Goal: Task Accomplishment & Management: Manage account settings

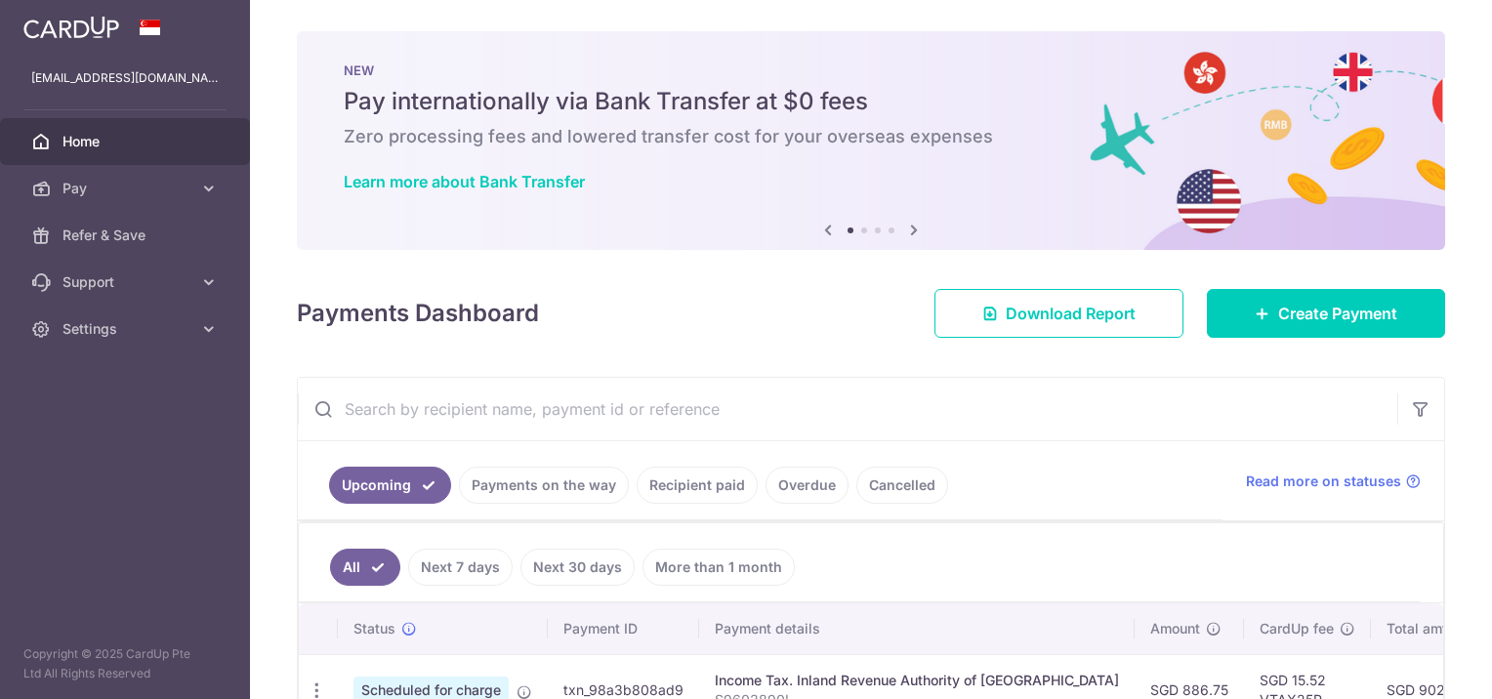
click at [784, 334] on div "Payments Dashboard Download Report Create Payment" at bounding box center [871, 309] width 1148 height 57
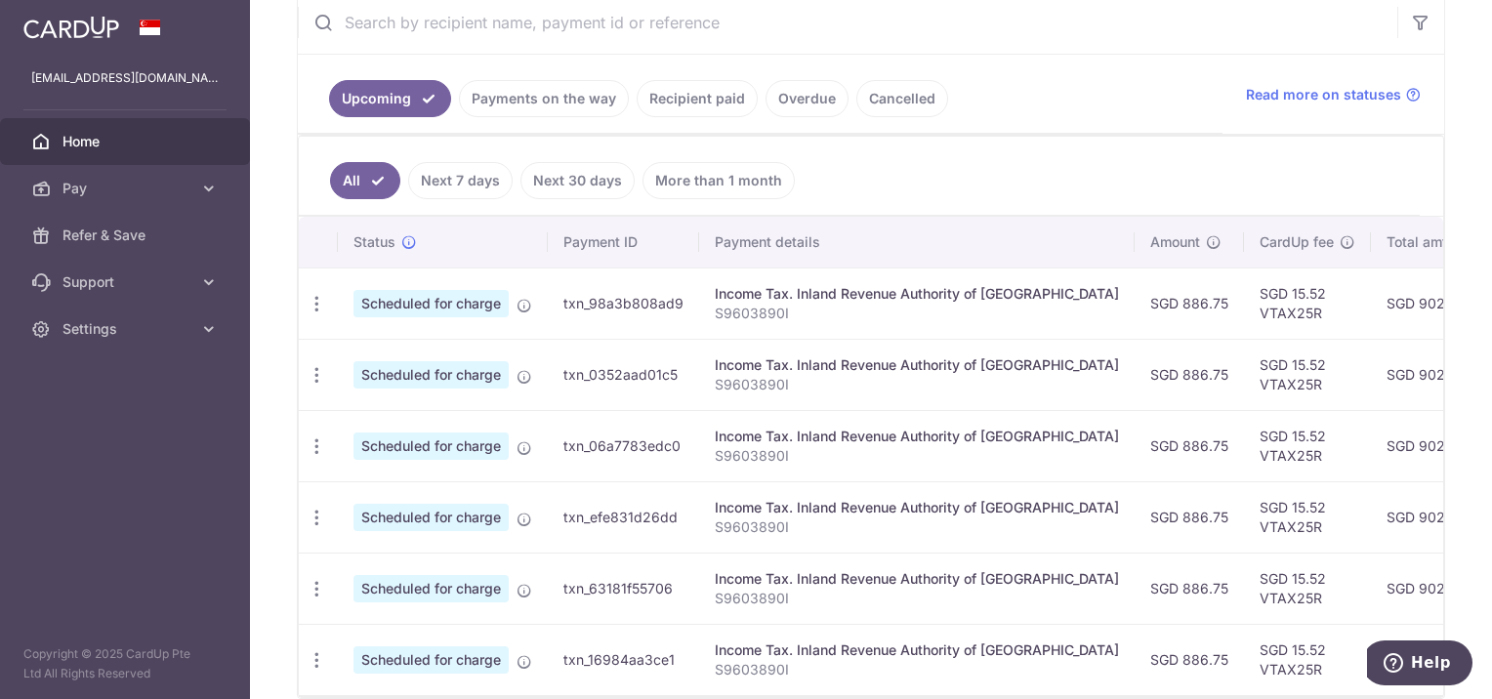
scroll to position [0, 367]
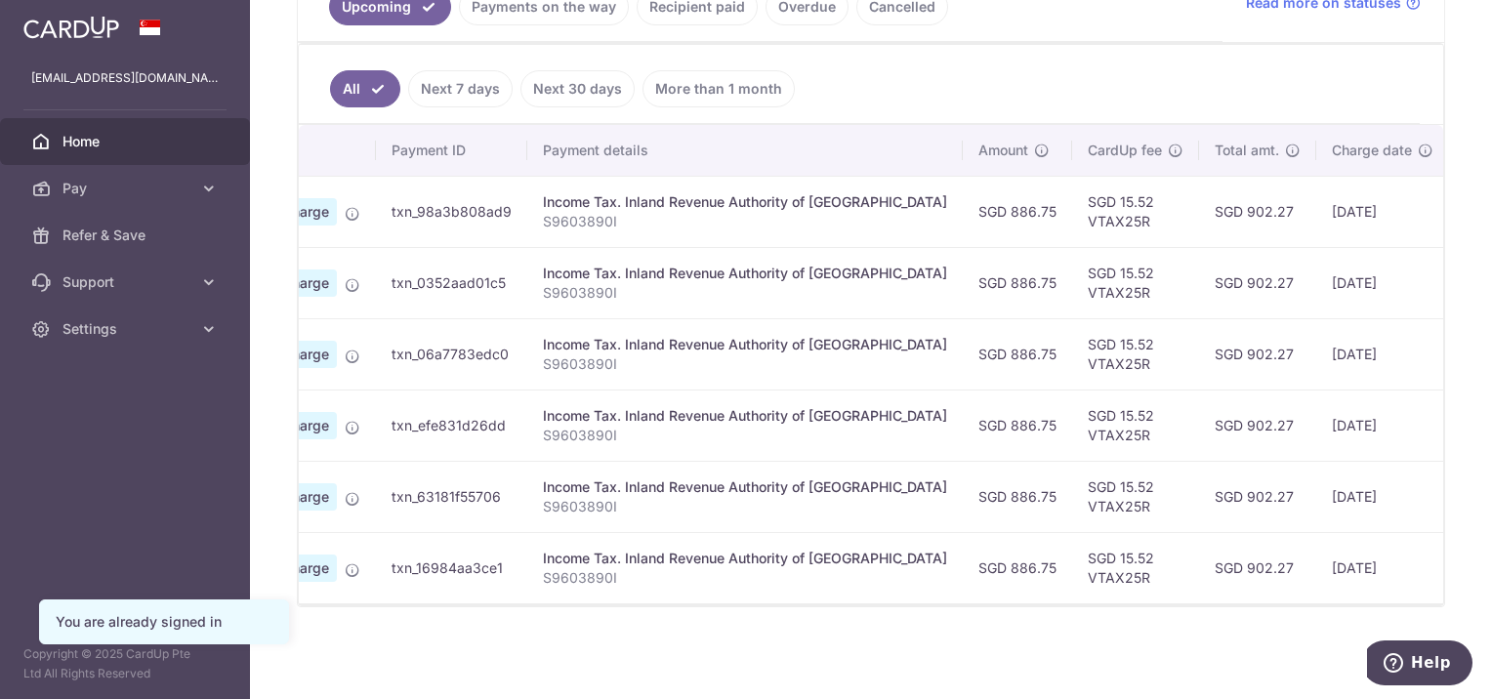
scroll to position [0, 367]
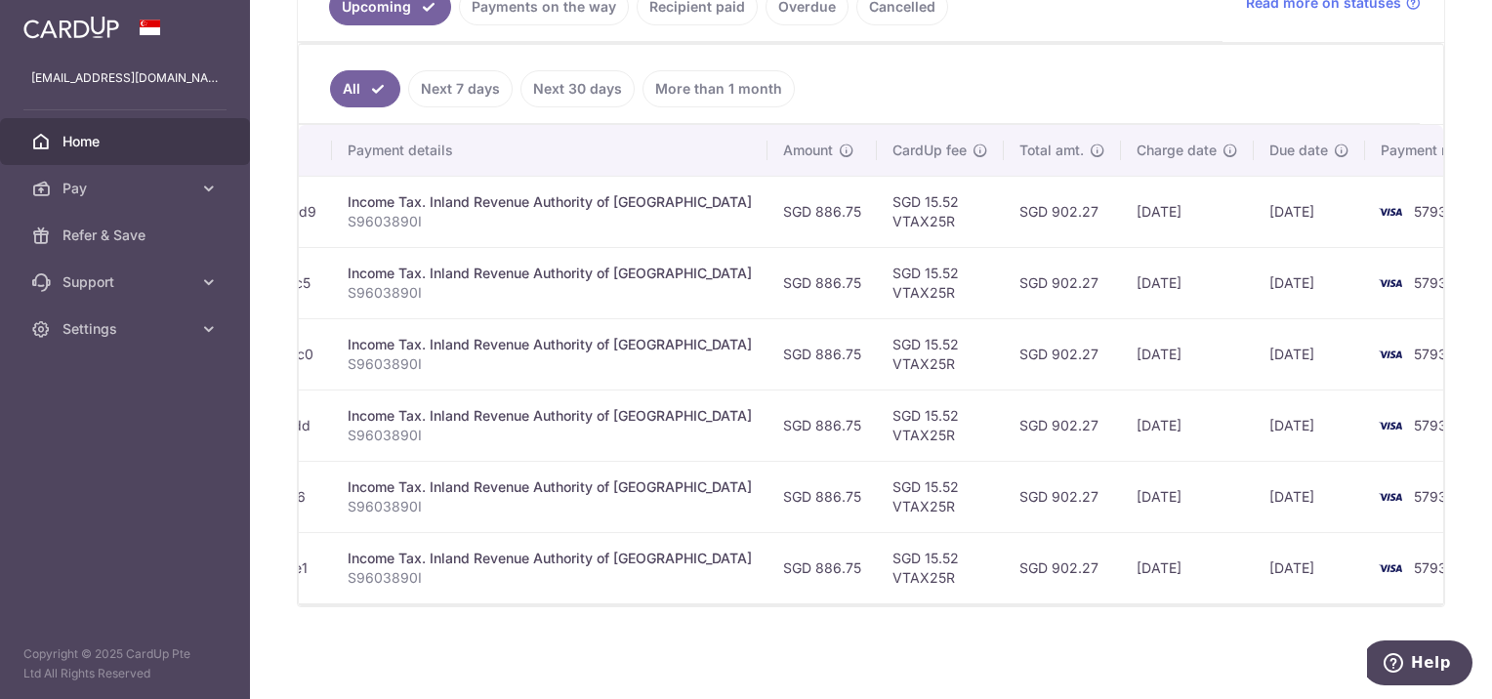
click at [1004, 419] on td "SGD 902.27" at bounding box center [1062, 425] width 117 height 71
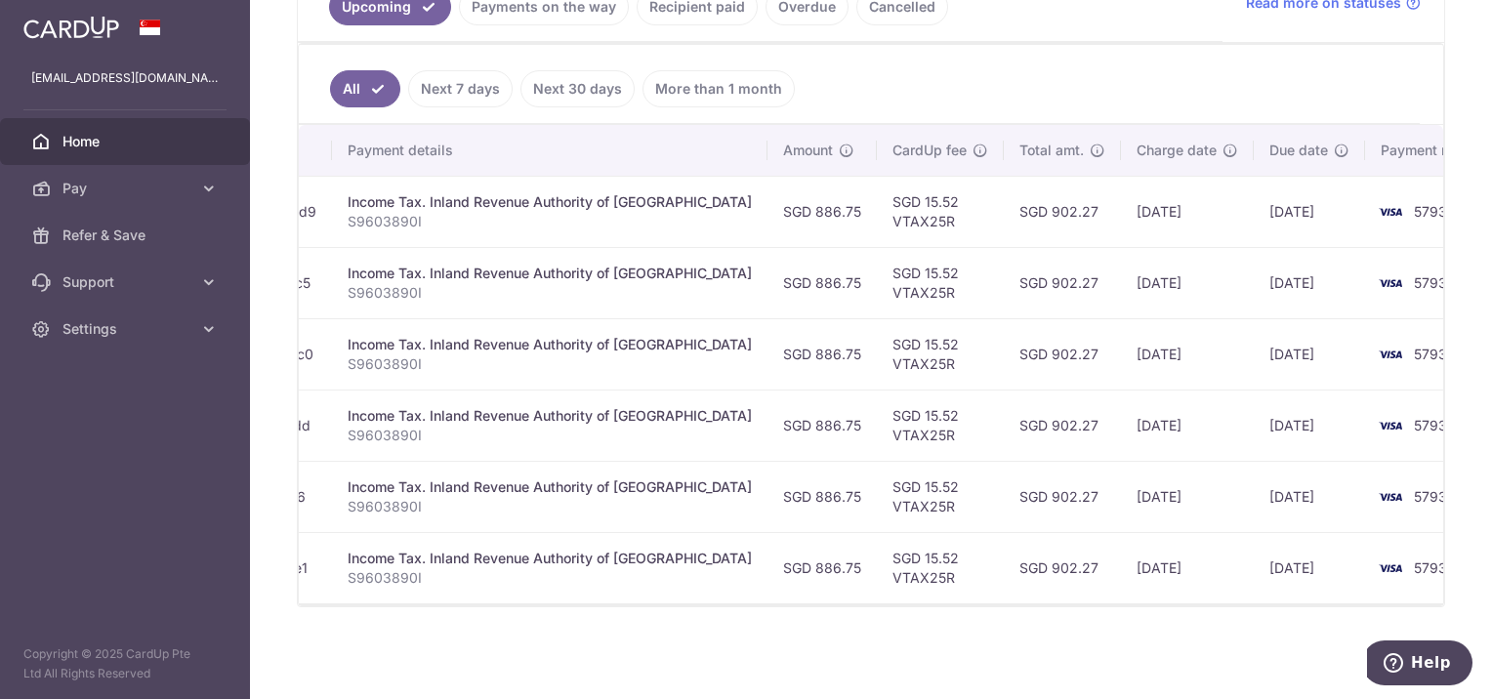
click at [1004, 419] on td "SGD 902.27" at bounding box center [1062, 425] width 117 height 71
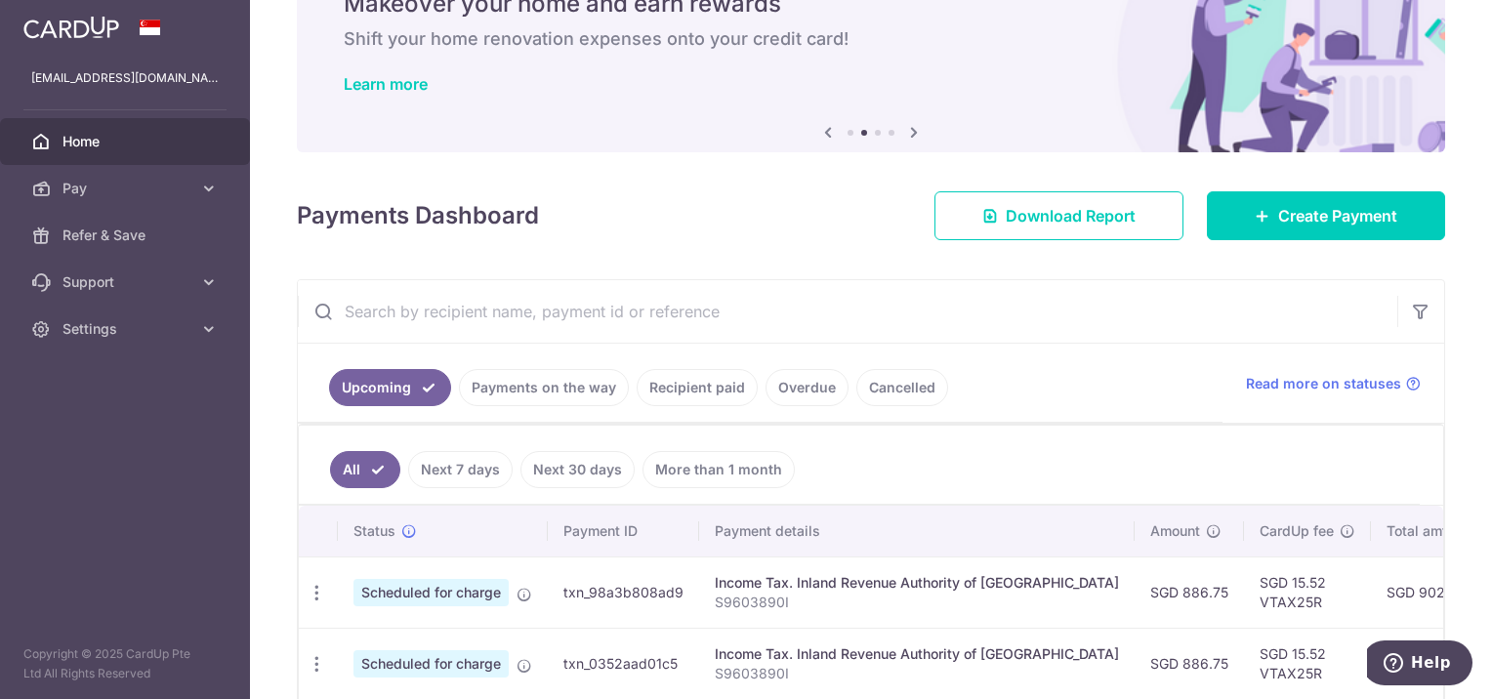
scroll to position [0, 0]
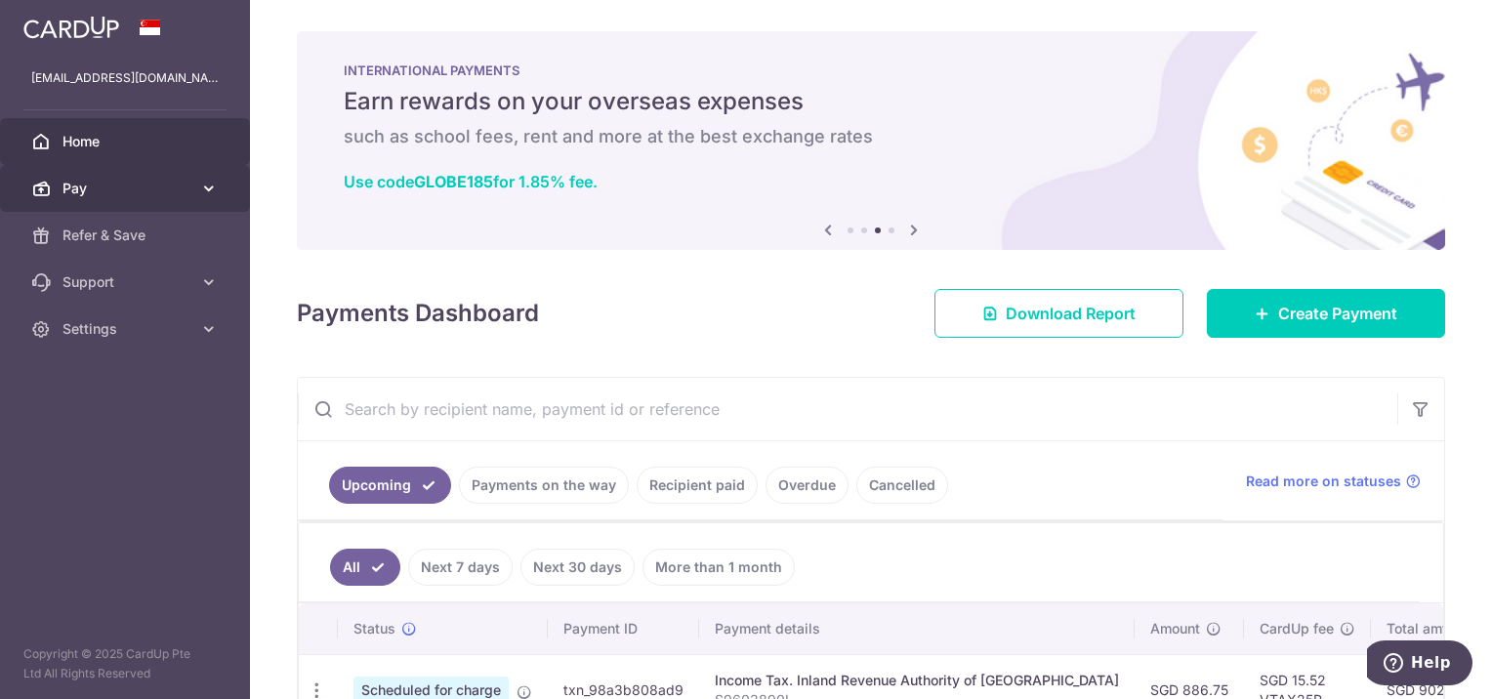
click at [202, 186] on icon at bounding box center [209, 189] width 20 height 20
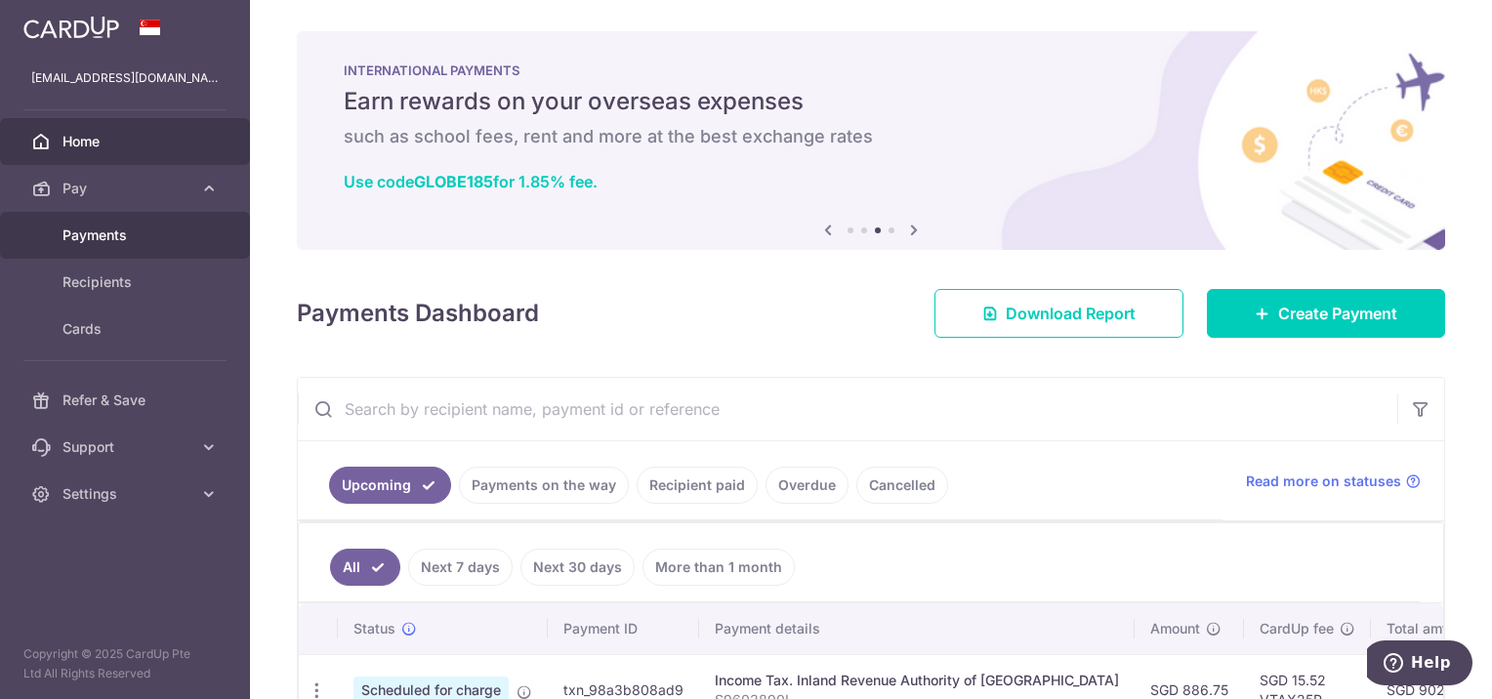
click at [125, 226] on span "Payments" at bounding box center [126, 236] width 129 height 20
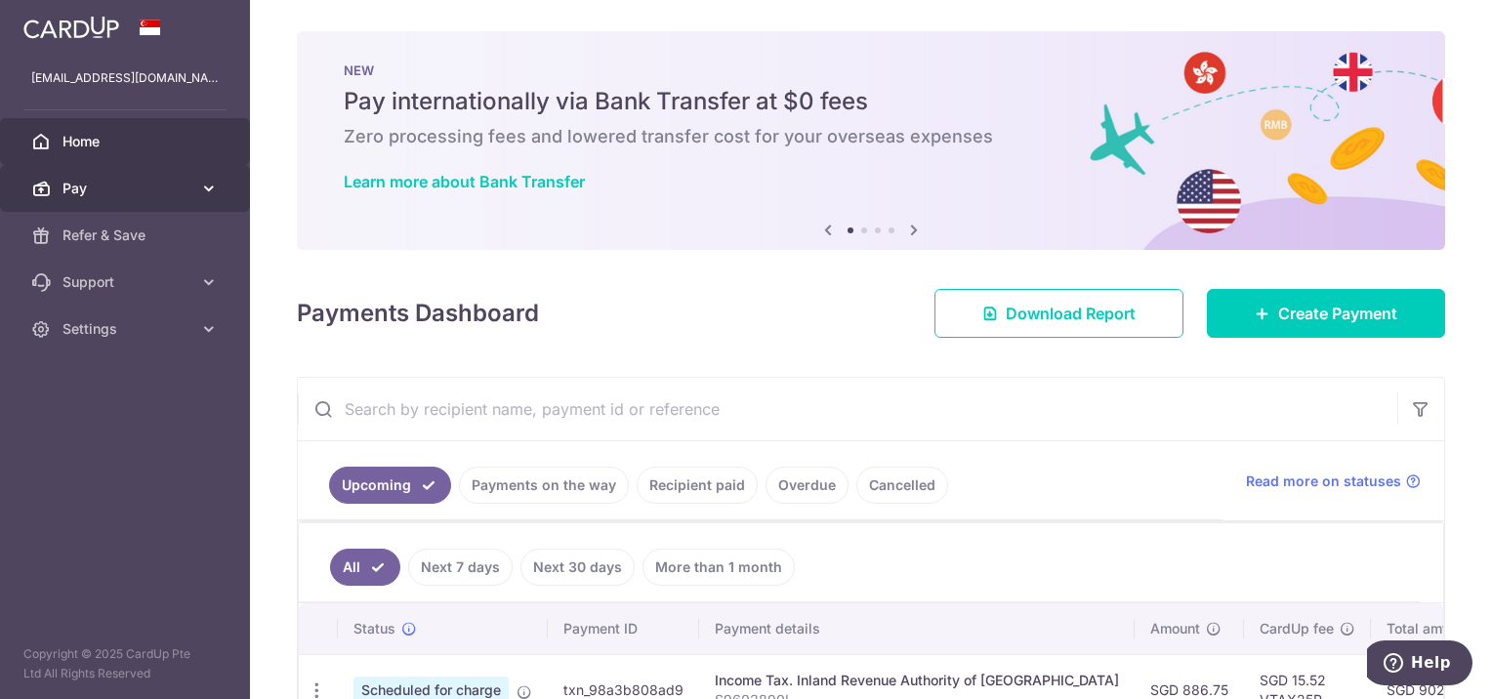
click at [113, 185] on span "Pay" at bounding box center [126, 189] width 129 height 20
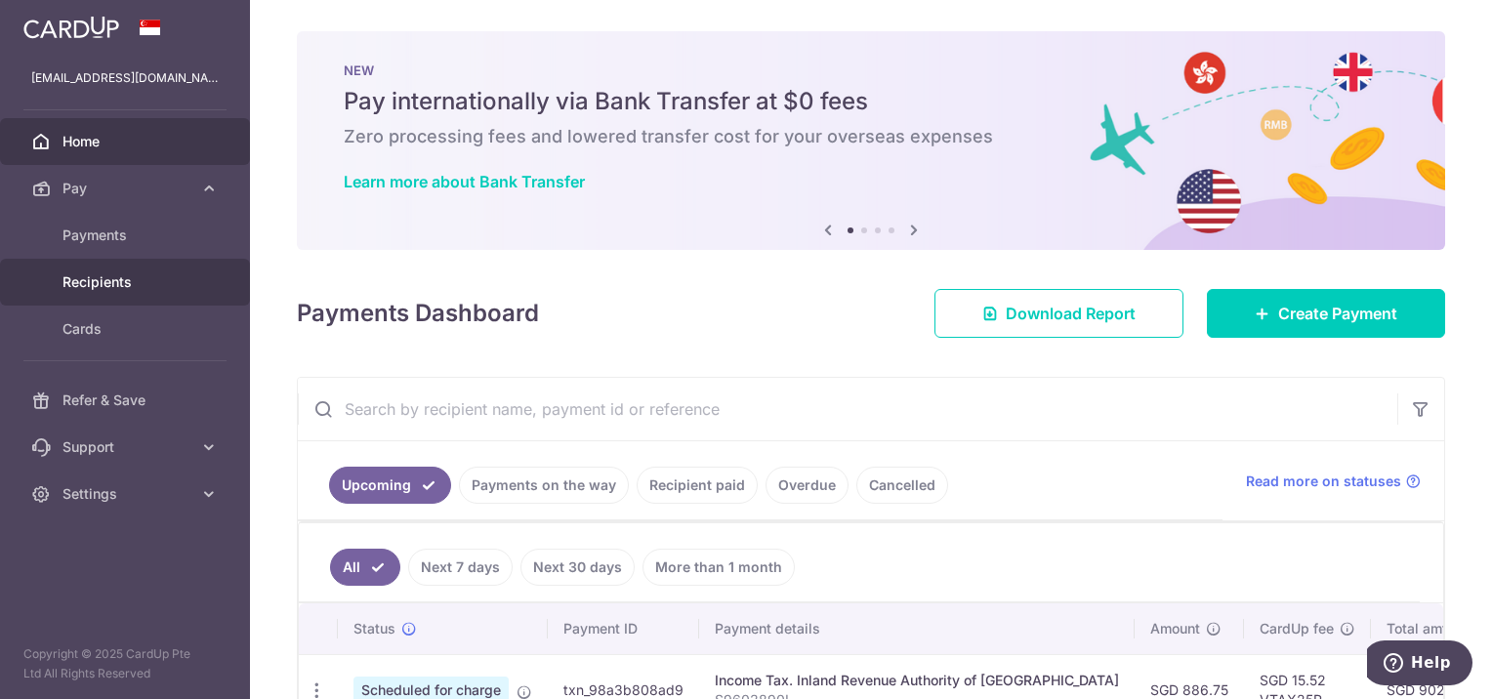
click at [121, 282] on span "Recipients" at bounding box center [126, 282] width 129 height 20
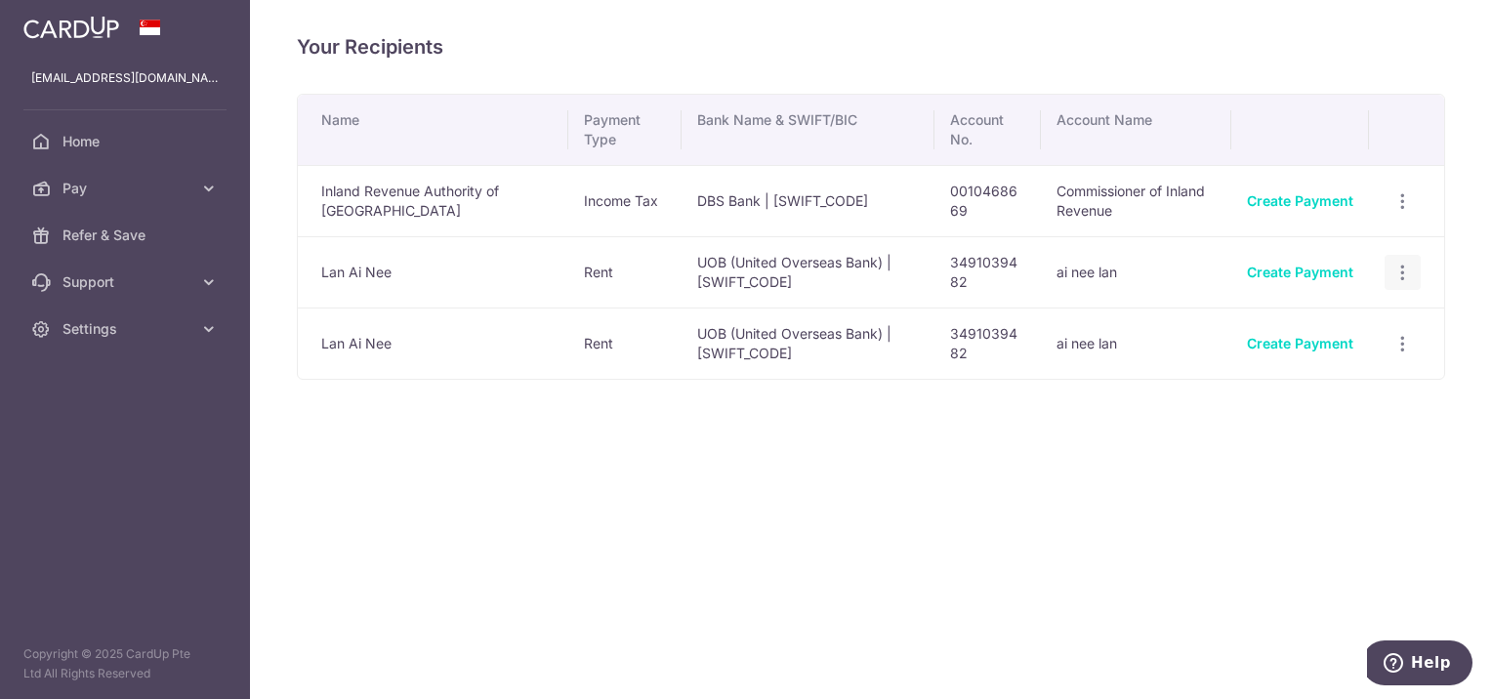
click at [1401, 277] on icon "button" at bounding box center [1402, 273] width 21 height 21
click at [1301, 316] on span "View/Edit" at bounding box center [1337, 325] width 133 height 23
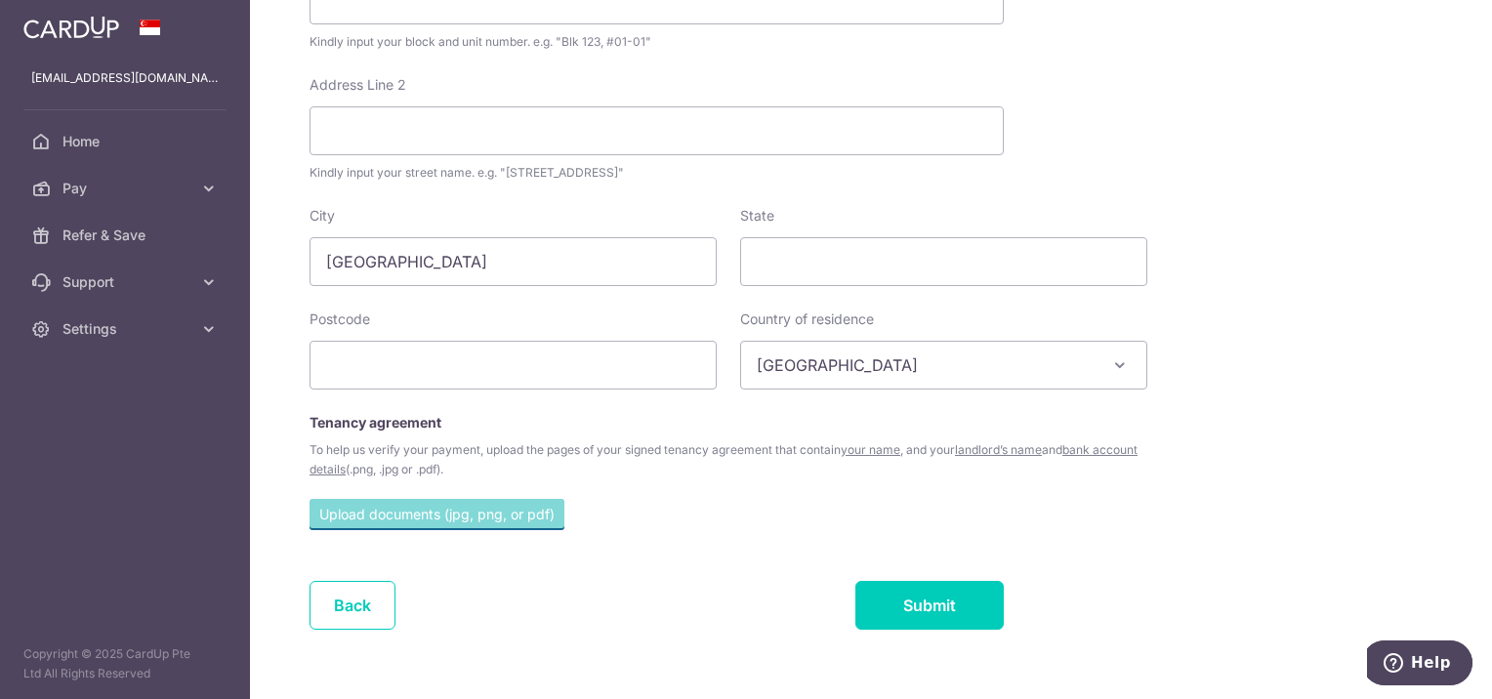
scroll to position [927, 0]
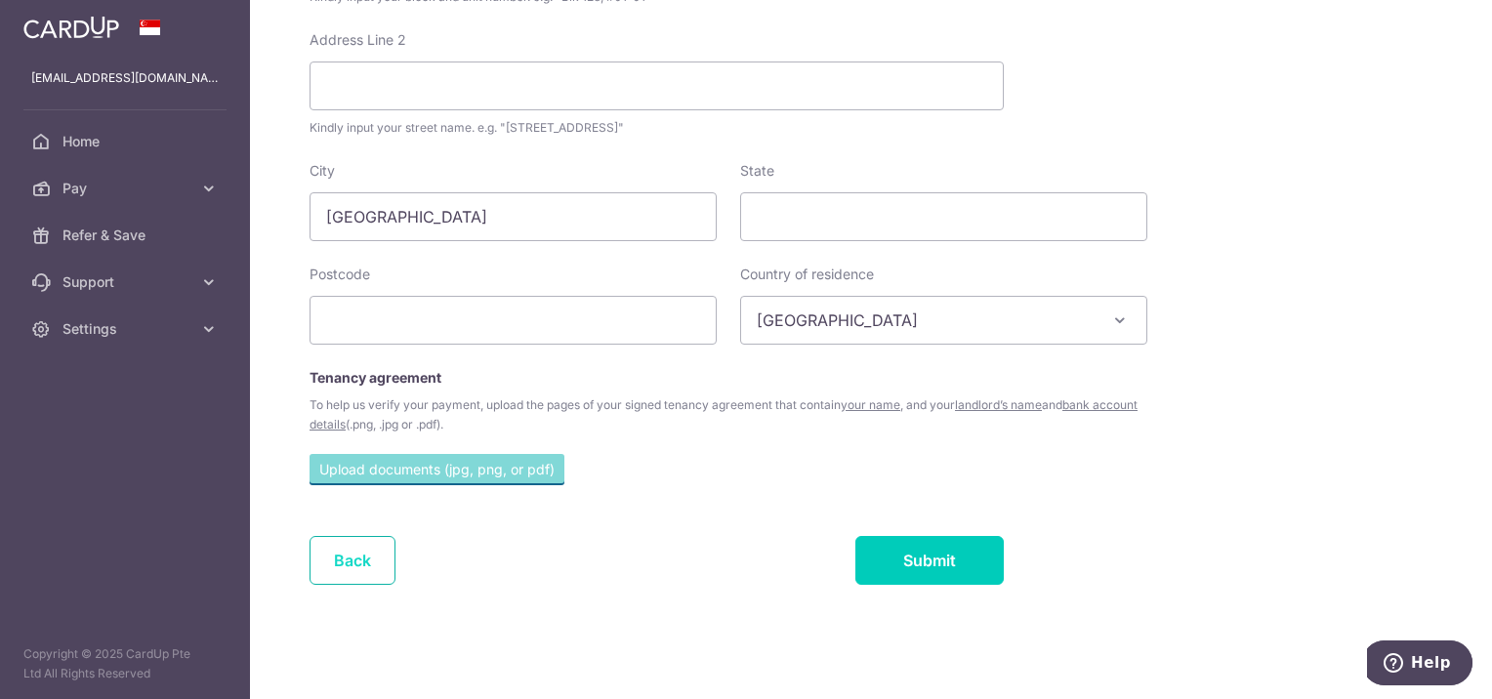
click at [344, 551] on link "Back" at bounding box center [353, 560] width 86 height 49
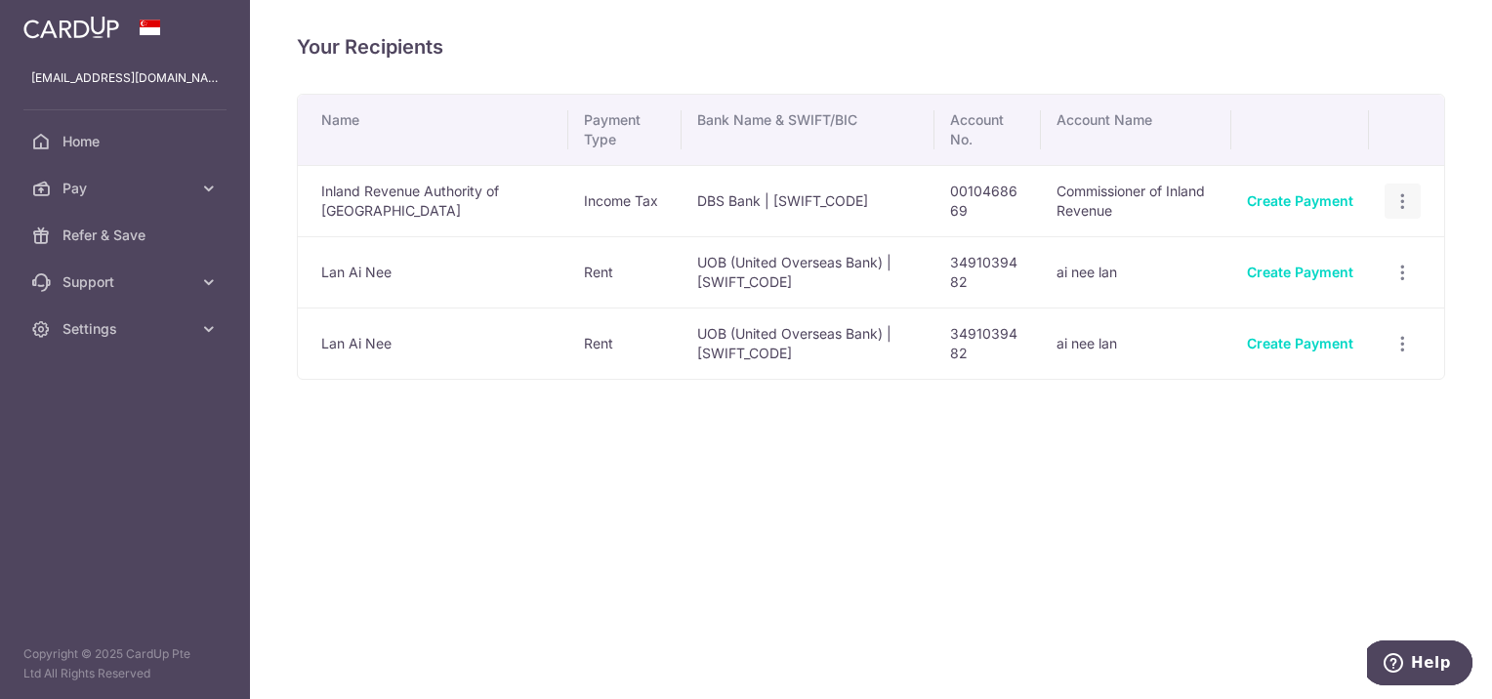
click at [1396, 205] on icon "button" at bounding box center [1402, 201] width 21 height 21
drag, startPoint x: 1396, startPoint y: 205, endPoint x: 1275, endPoint y: 201, distance: 121.1
click at [1275, 201] on tr "Inland Revenue Authority of Singapore Income Tax DBS Bank | DBSSSGSGXXX 0010468…" at bounding box center [871, 200] width 1146 height 71
click at [1275, 201] on link "Create Payment" at bounding box center [1300, 200] width 106 height 17
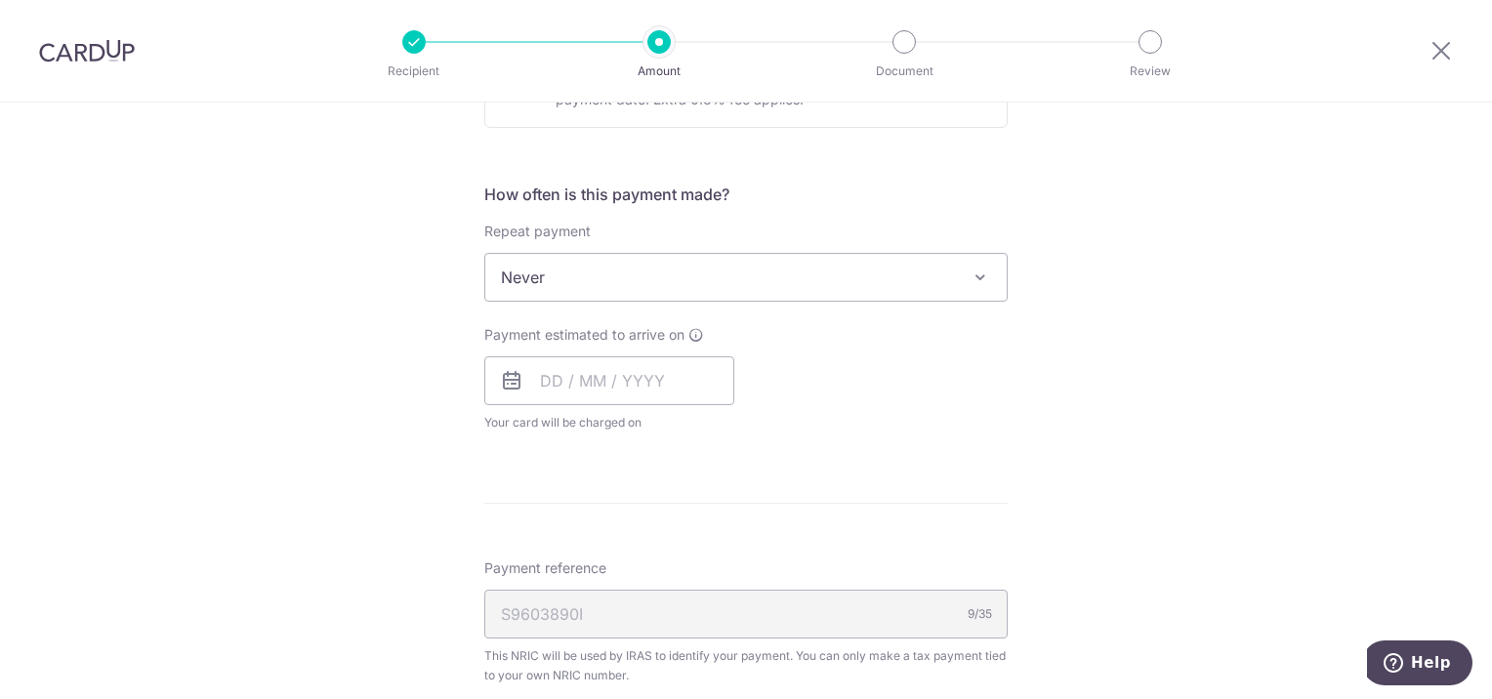
scroll to position [725, 0]
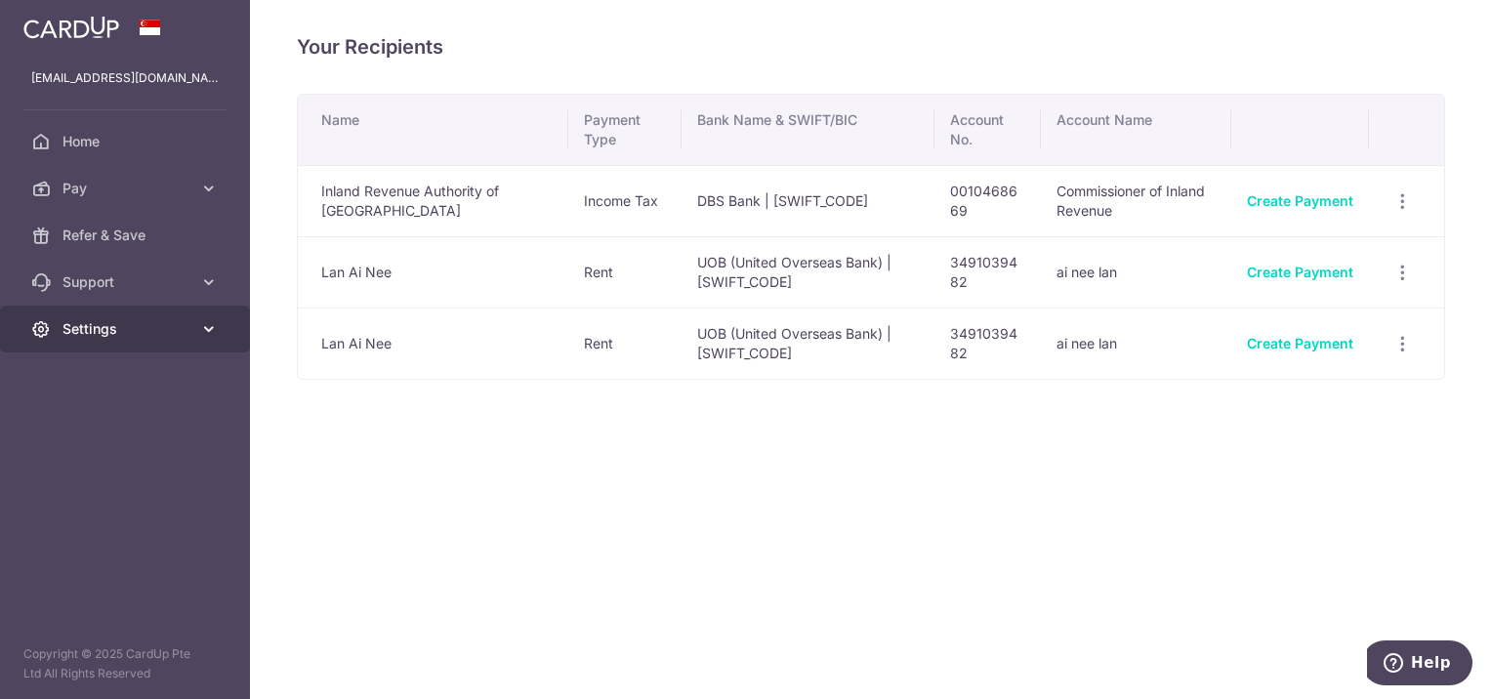
click at [160, 321] on span "Settings" at bounding box center [126, 329] width 129 height 20
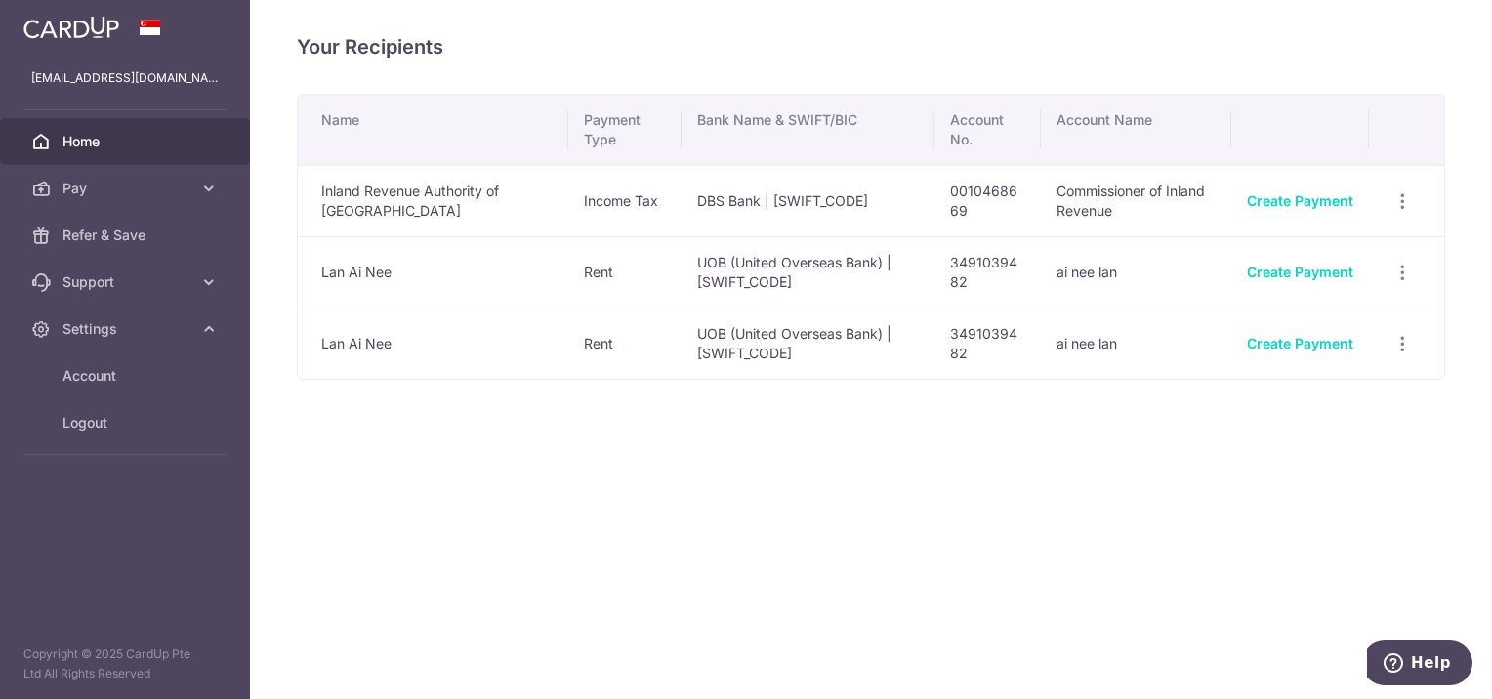
click at [121, 153] on link "Home" at bounding box center [125, 141] width 250 height 47
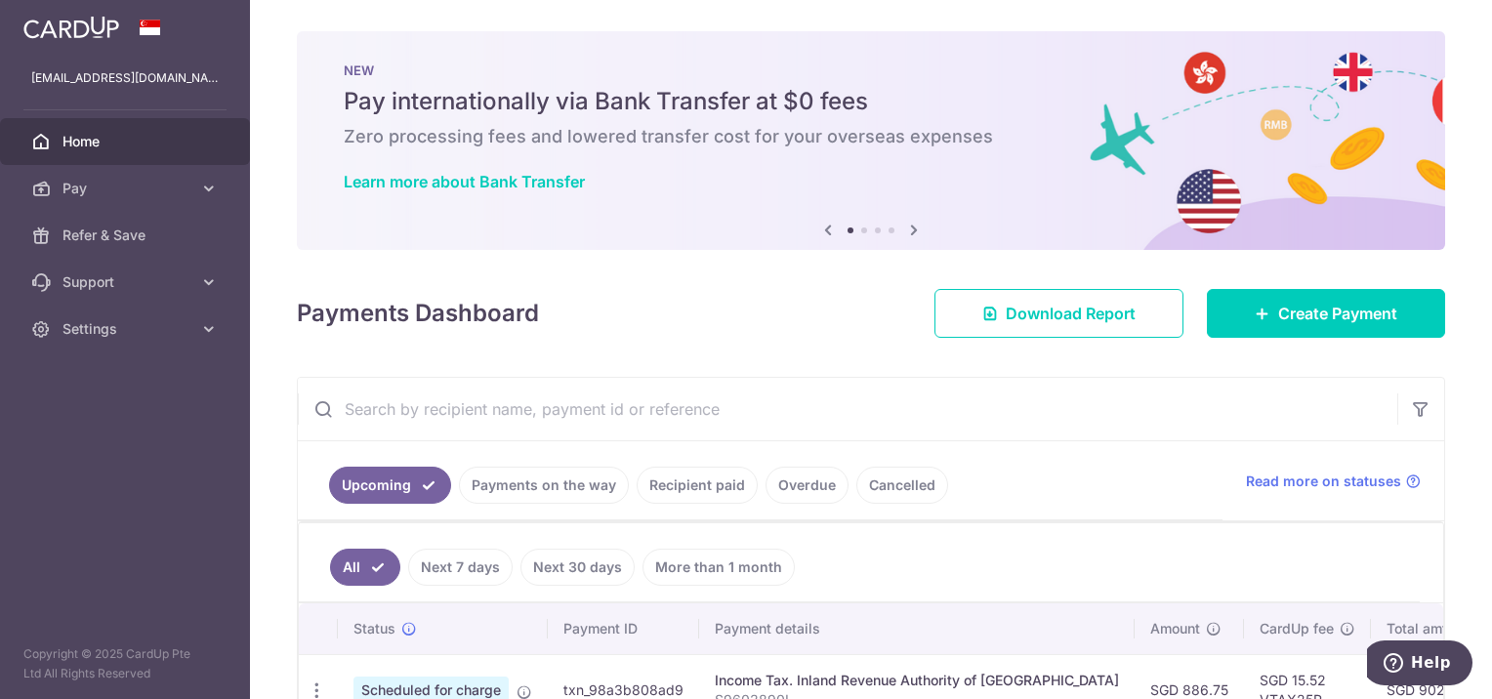
click at [675, 364] on div "× Pause Schedule Pause all future payments in this series Pause just this one p…" at bounding box center [871, 349] width 1242 height 699
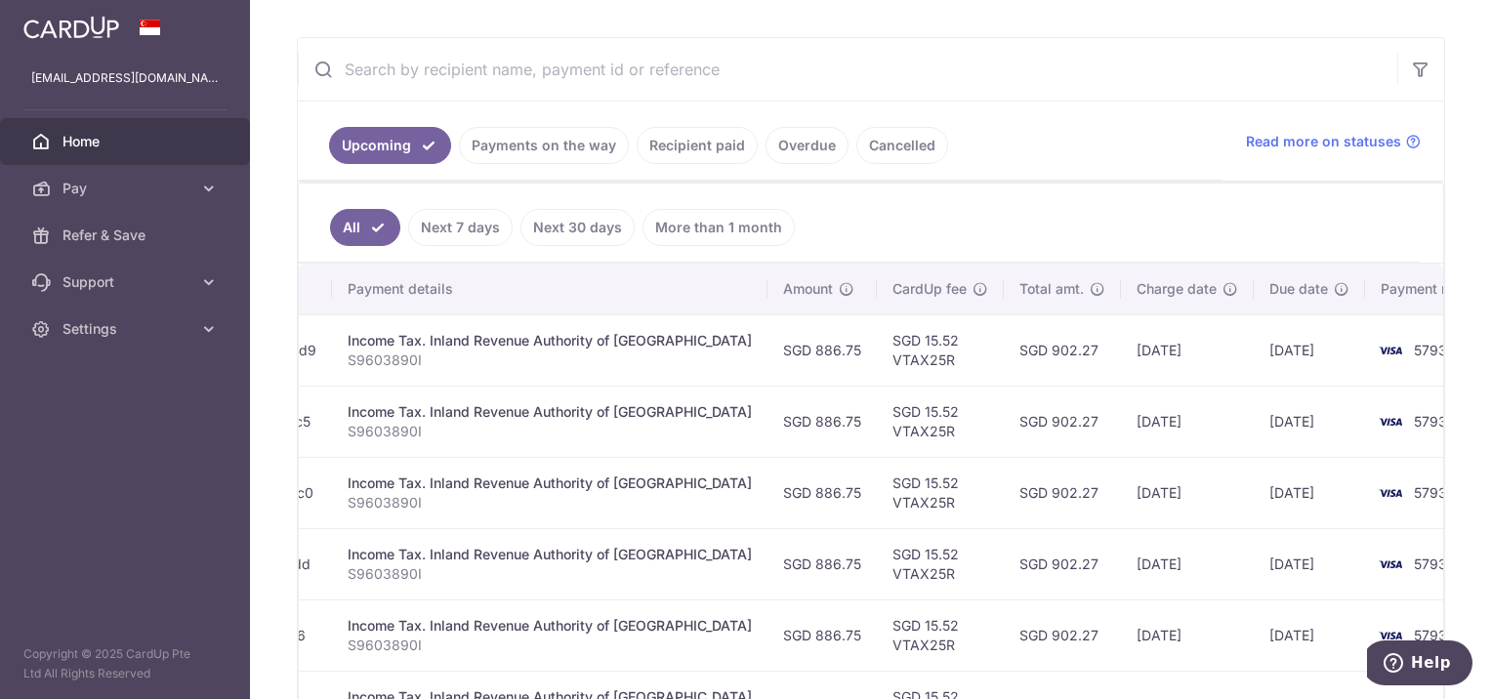
scroll to position [328, 0]
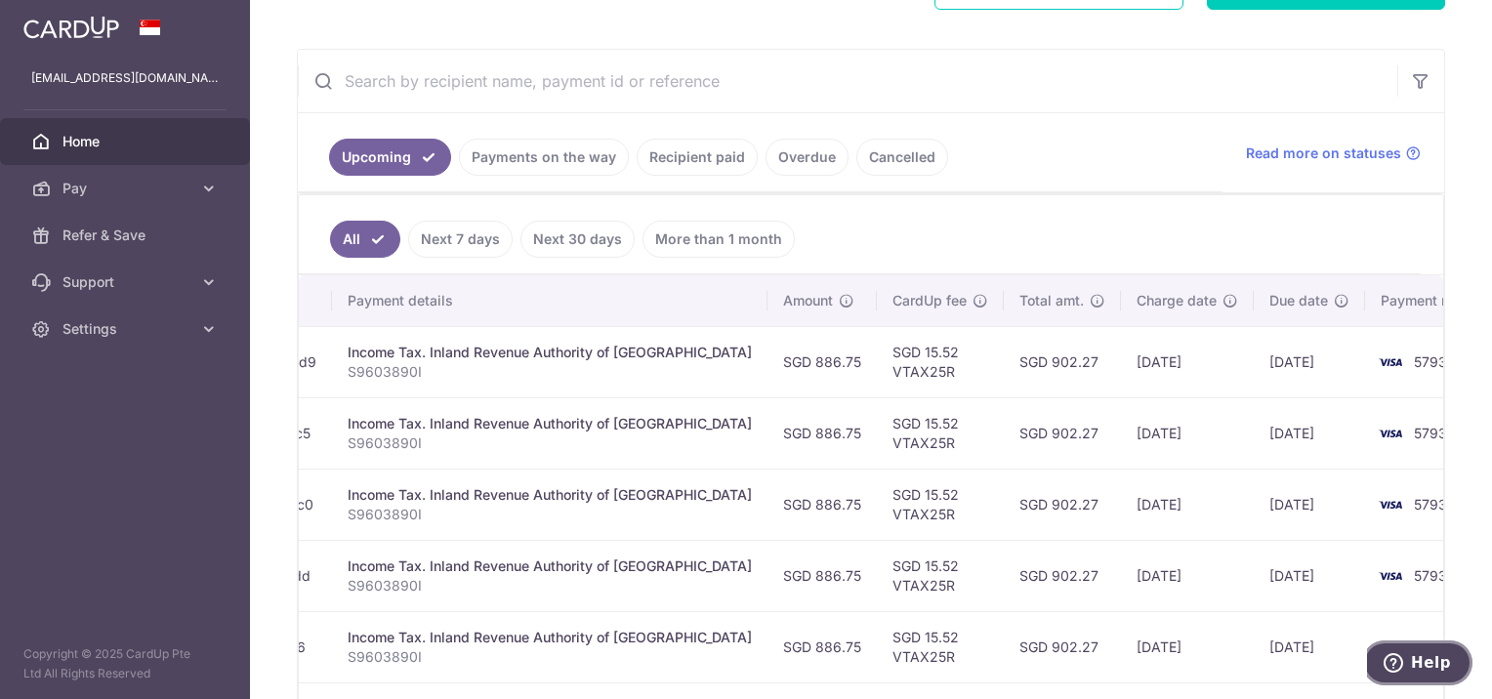
click at [1403, 664] on icon "Help" at bounding box center [1394, 663] width 20 height 20
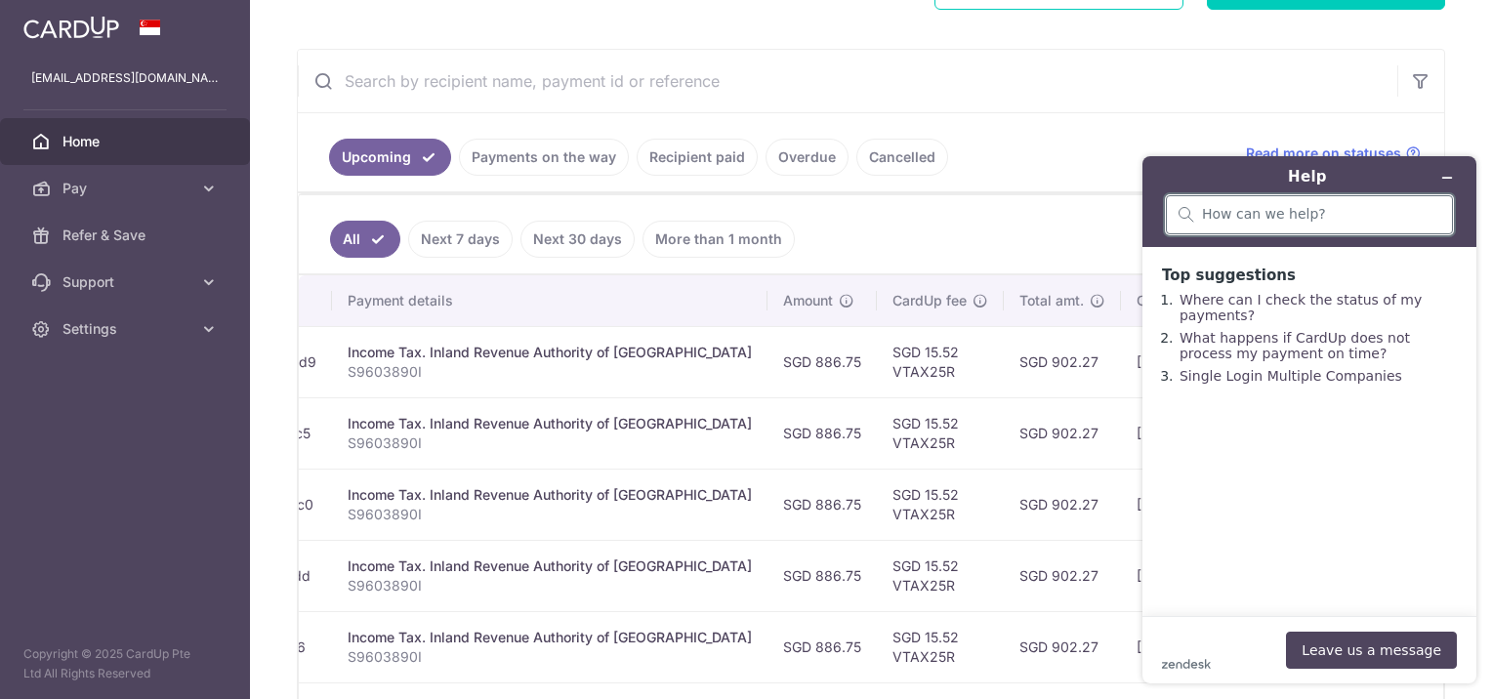
click at [1237, 219] on input "search" at bounding box center [1321, 215] width 238 height 18
type input "can i change the card used in a scheduled payment"
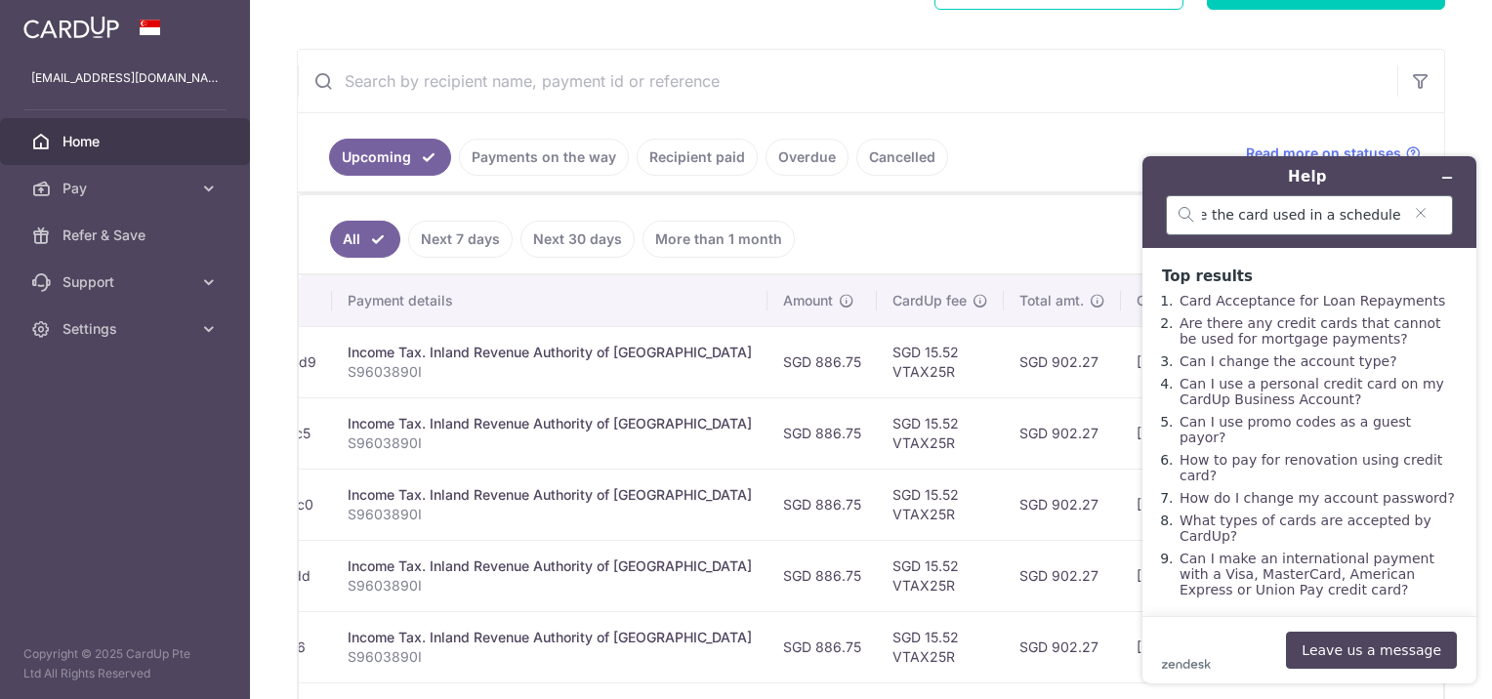
scroll to position [0, 0]
click at [1374, 643] on button "Leave us a message" at bounding box center [1371, 650] width 171 height 37
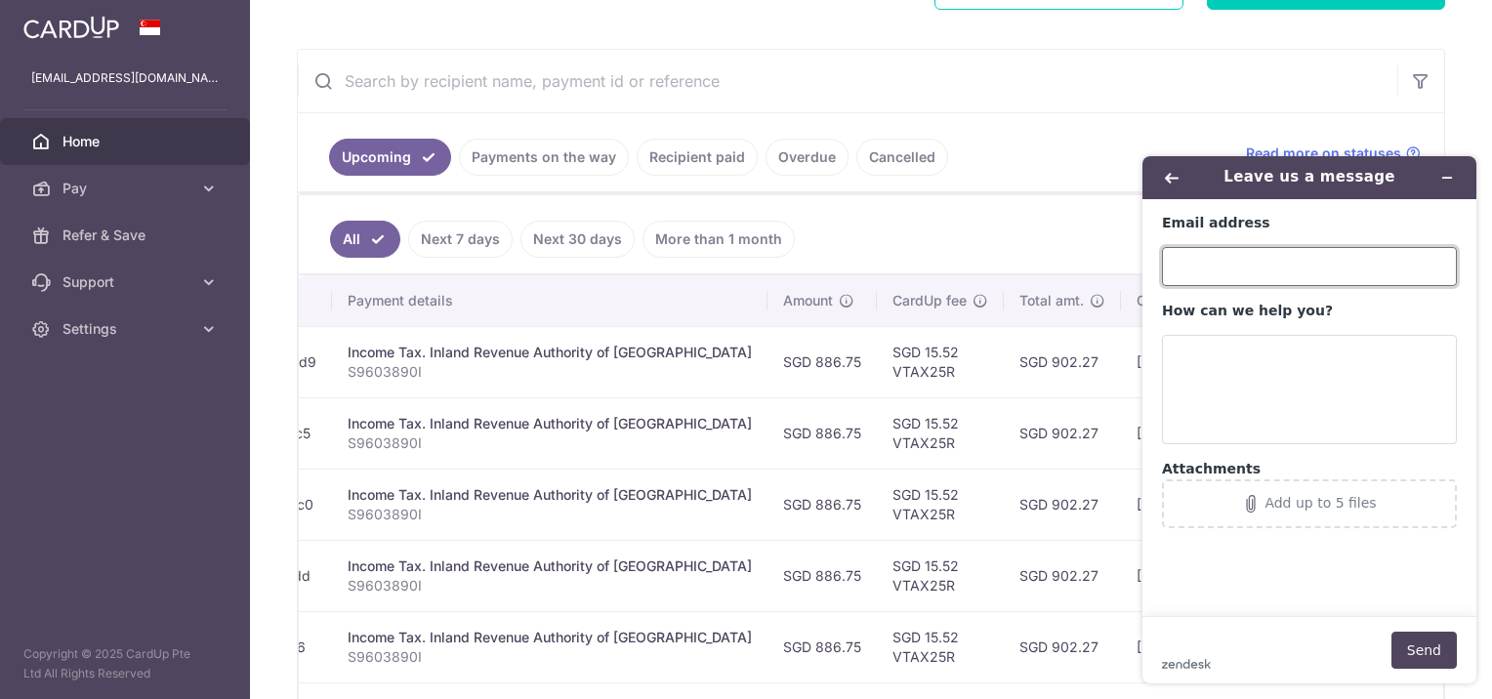
click at [1231, 250] on input "Email address" at bounding box center [1309, 266] width 295 height 39
type input "[EMAIL_ADDRESS][DOMAIN_NAME]"
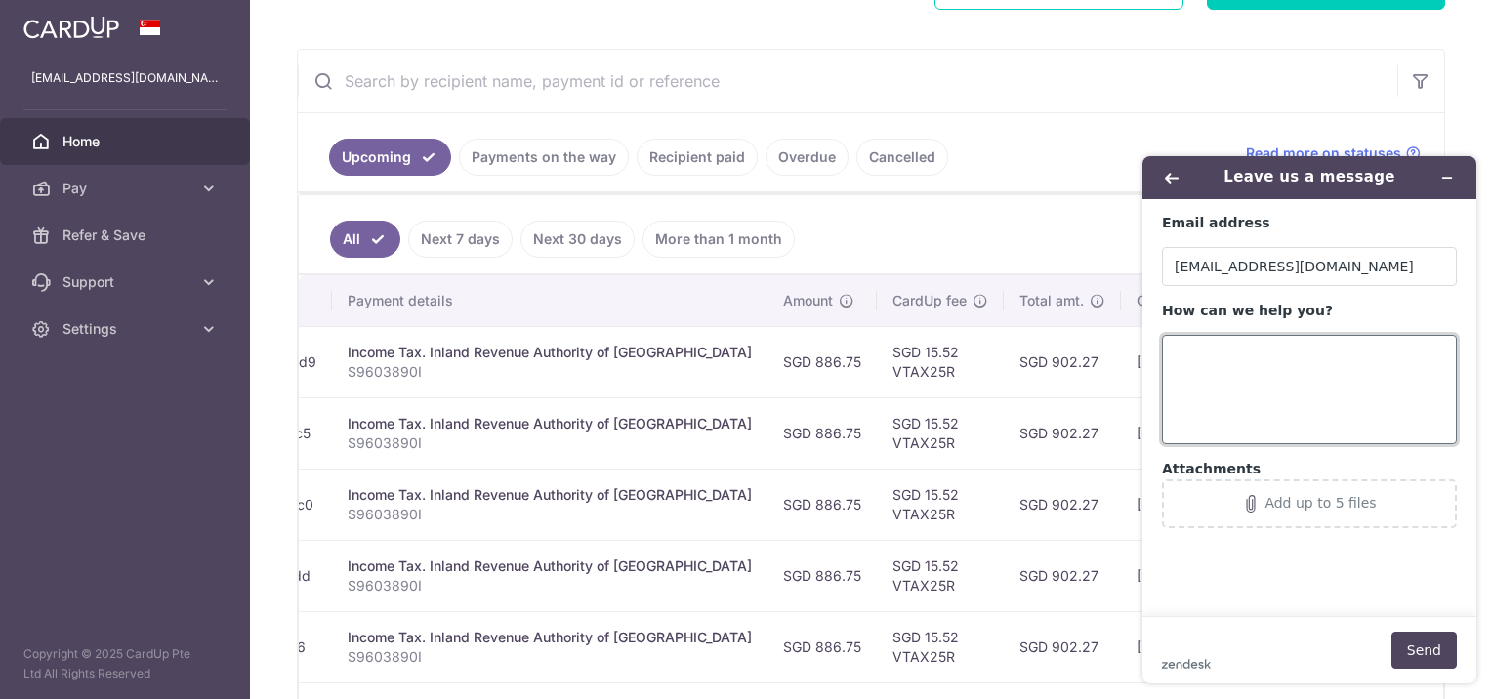
click at [1269, 387] on textarea "How can we help you?" at bounding box center [1309, 389] width 295 height 109
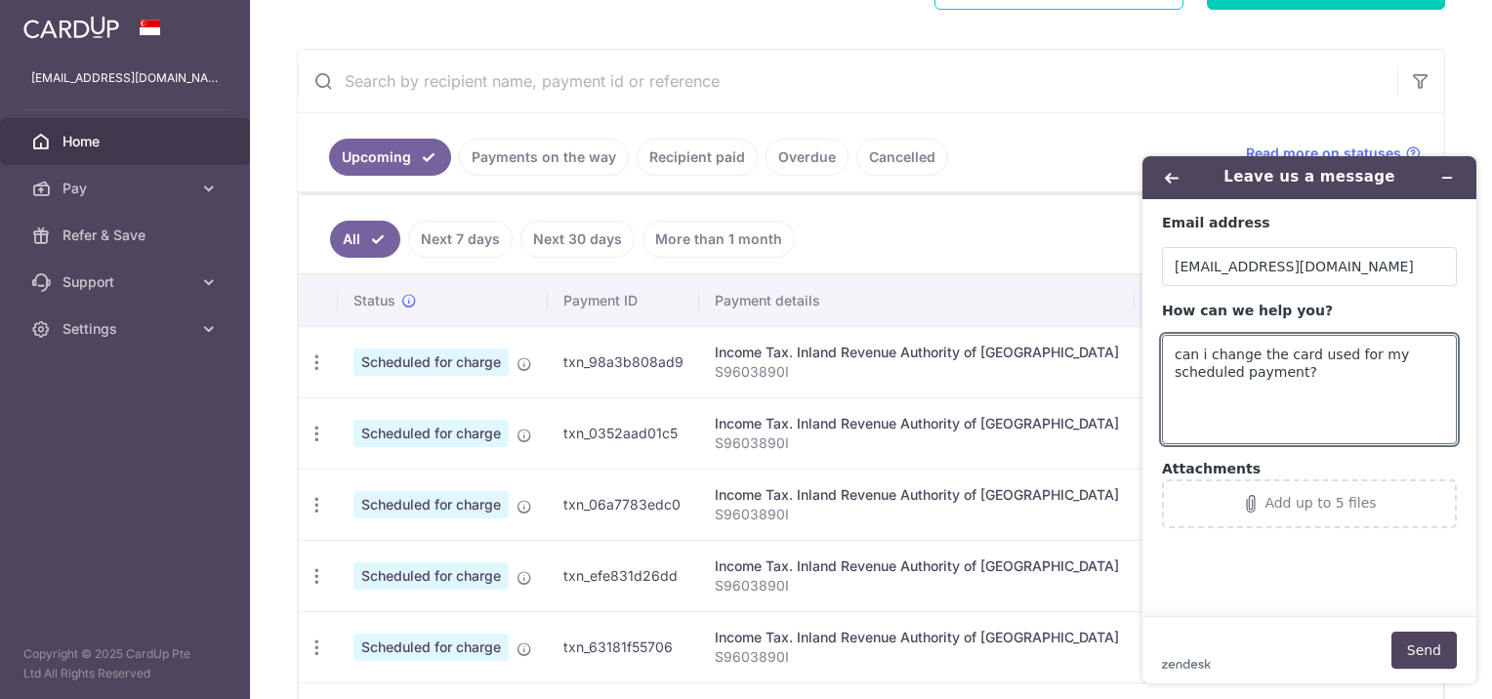
click at [643, 361] on td "txn_98a3b808ad9" at bounding box center [623, 361] width 151 height 71
copy td "txn_98a3b808ad9"
click at [1304, 369] on textarea "can i change the card used for my scheduled payment?" at bounding box center [1309, 389] width 295 height 109
paste textarea "txn_98a3b808ad9"
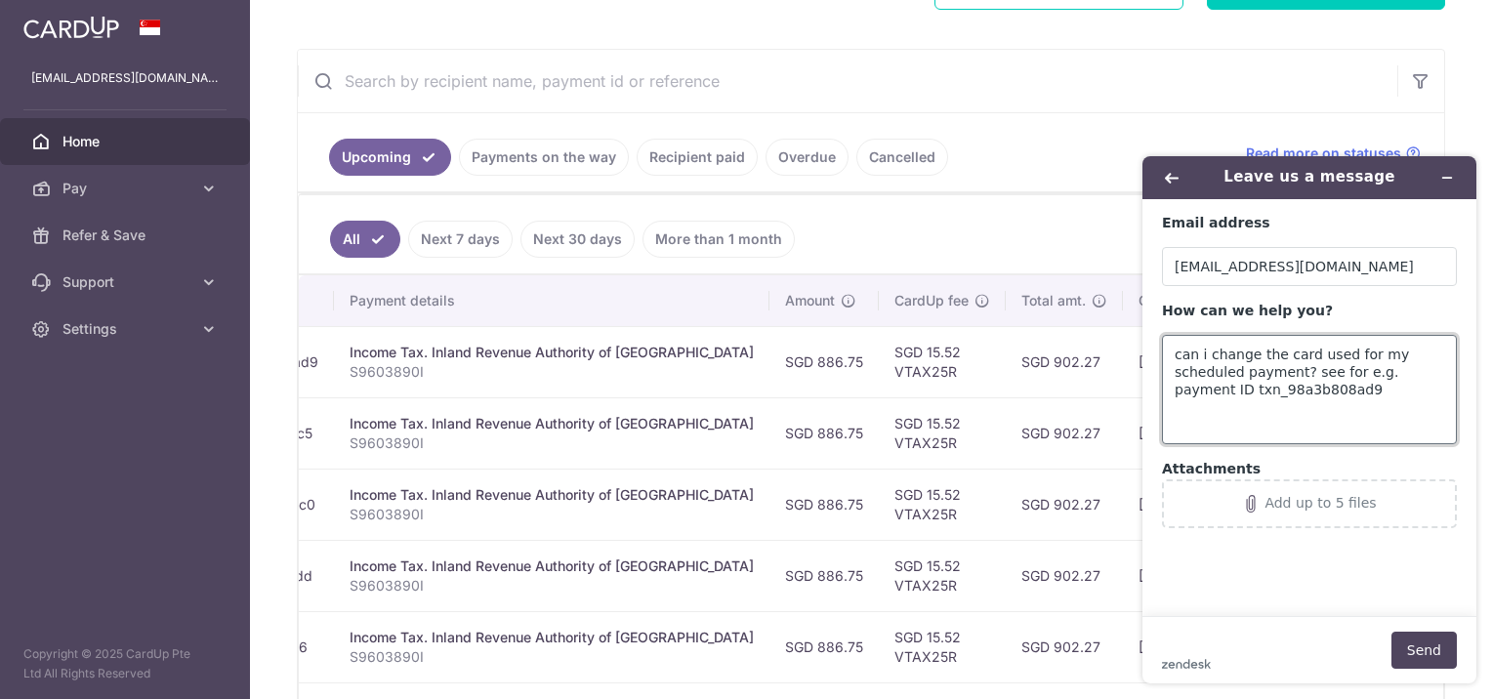
scroll to position [0, 367]
type textarea "can i change the card used for my scheduled payment? see for e.g. payment ID tx…"
click at [1445, 646] on button "Send" at bounding box center [1423, 650] width 65 height 37
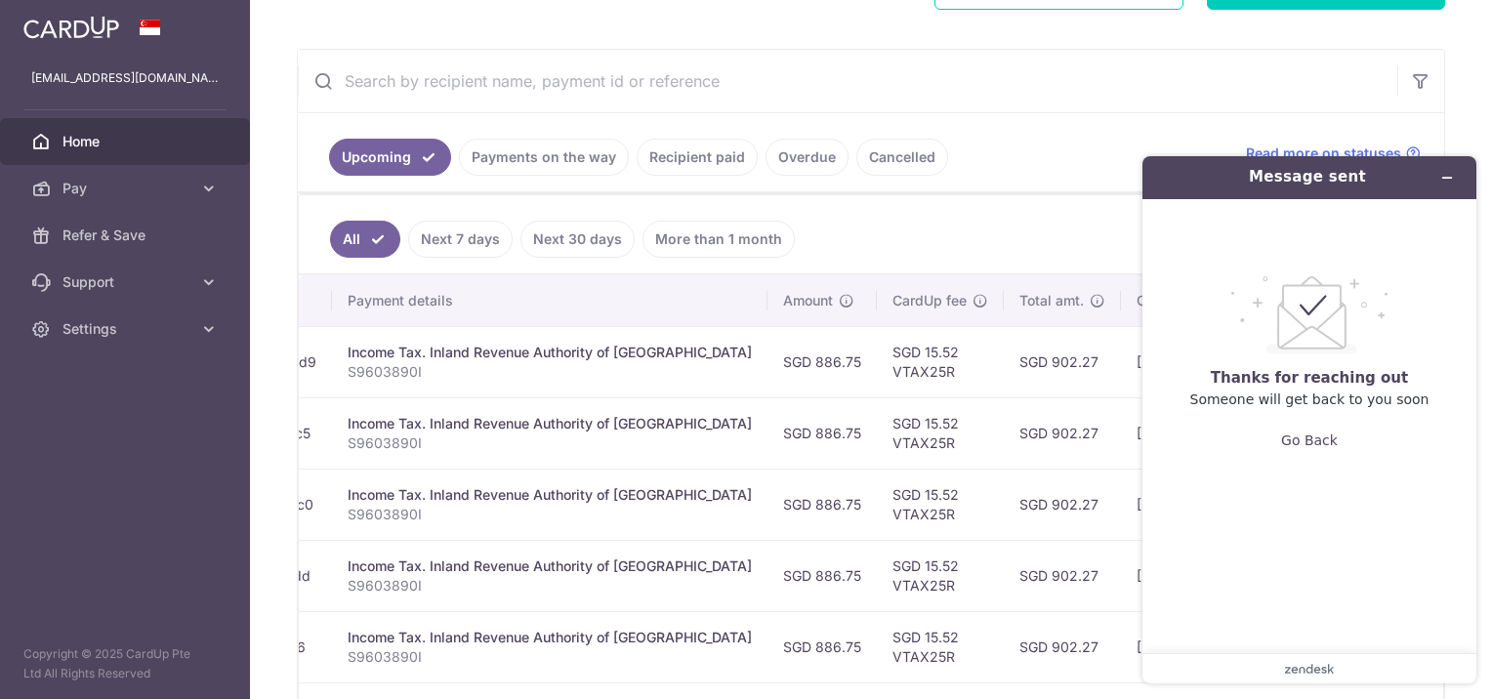
click at [1032, 211] on ul "All Next 7 days Next 30 days More than 1 month" at bounding box center [859, 234] width 1121 height 79
click at [1449, 178] on icon "Minimize widget" at bounding box center [1447, 178] width 9 height 0
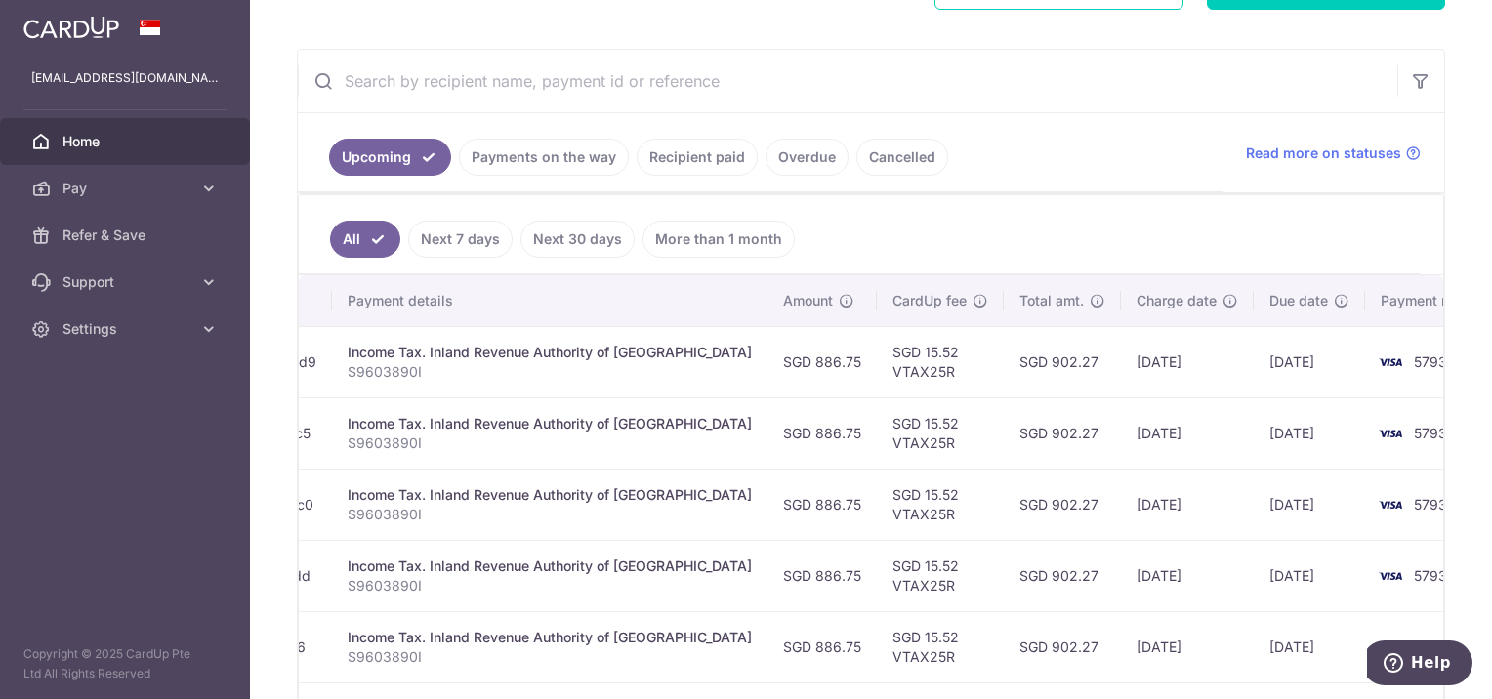
click at [1126, 211] on ul "All Next 7 days Next 30 days More than 1 month" at bounding box center [859, 234] width 1121 height 79
click at [1121, 175] on ul "Upcoming Payments on the way Recipient paid Overdue Cancelled" at bounding box center [760, 152] width 925 height 79
click at [548, 148] on link "Payments on the way" at bounding box center [544, 157] width 170 height 37
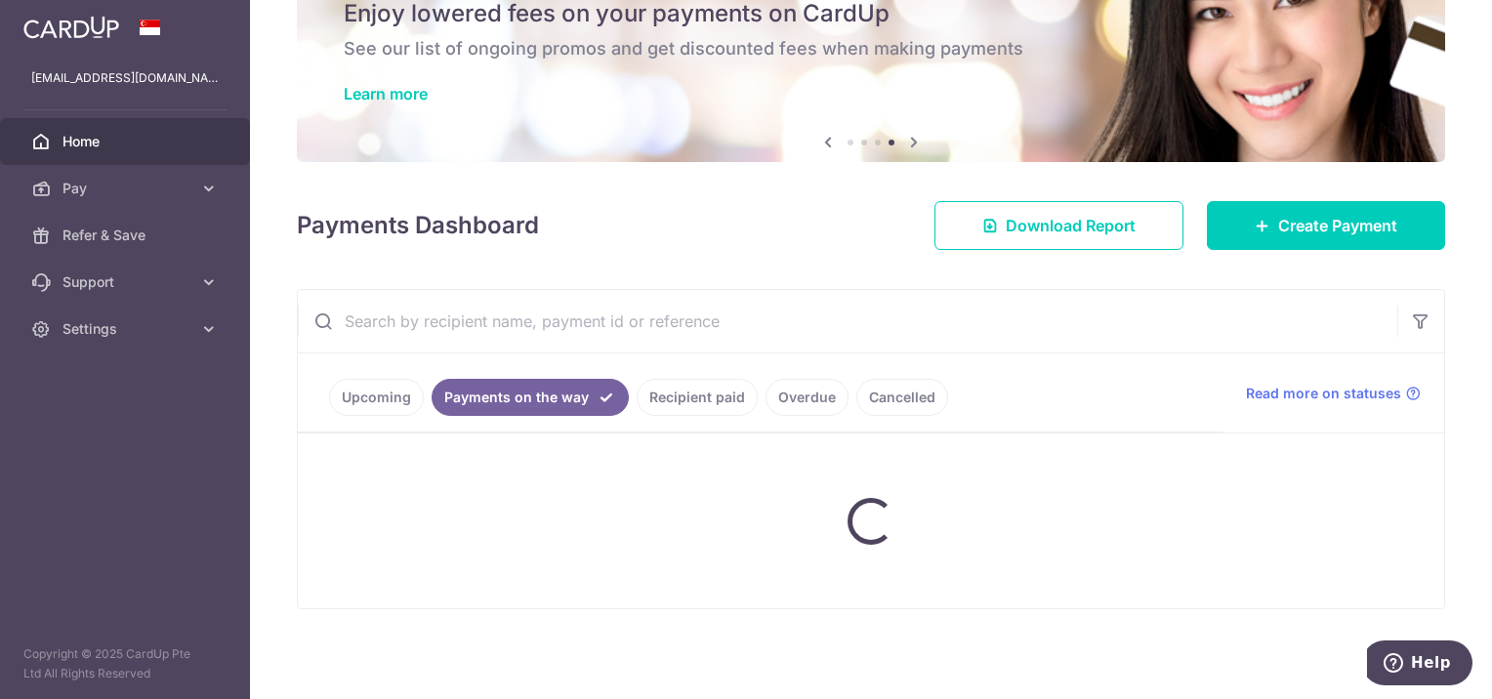
scroll to position [169, 0]
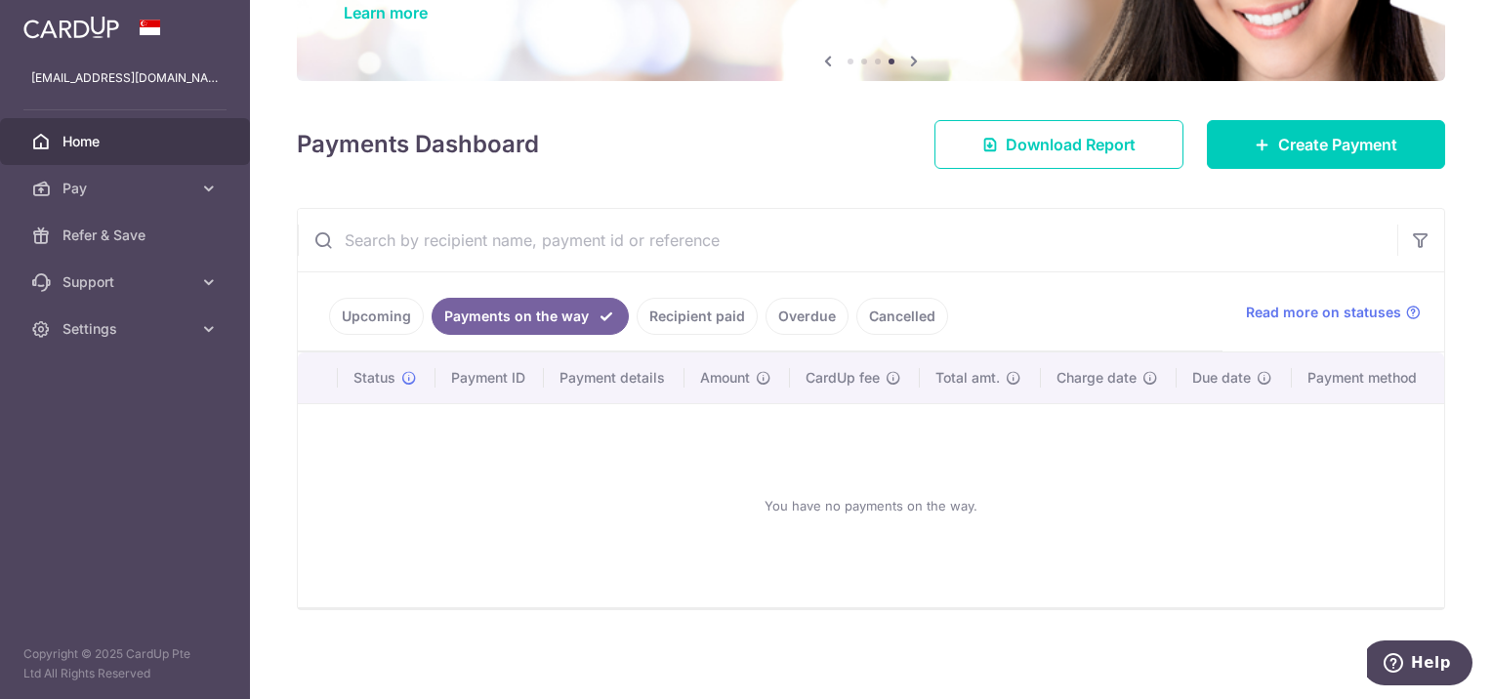
click at [705, 312] on link "Recipient paid" at bounding box center [697, 316] width 121 height 37
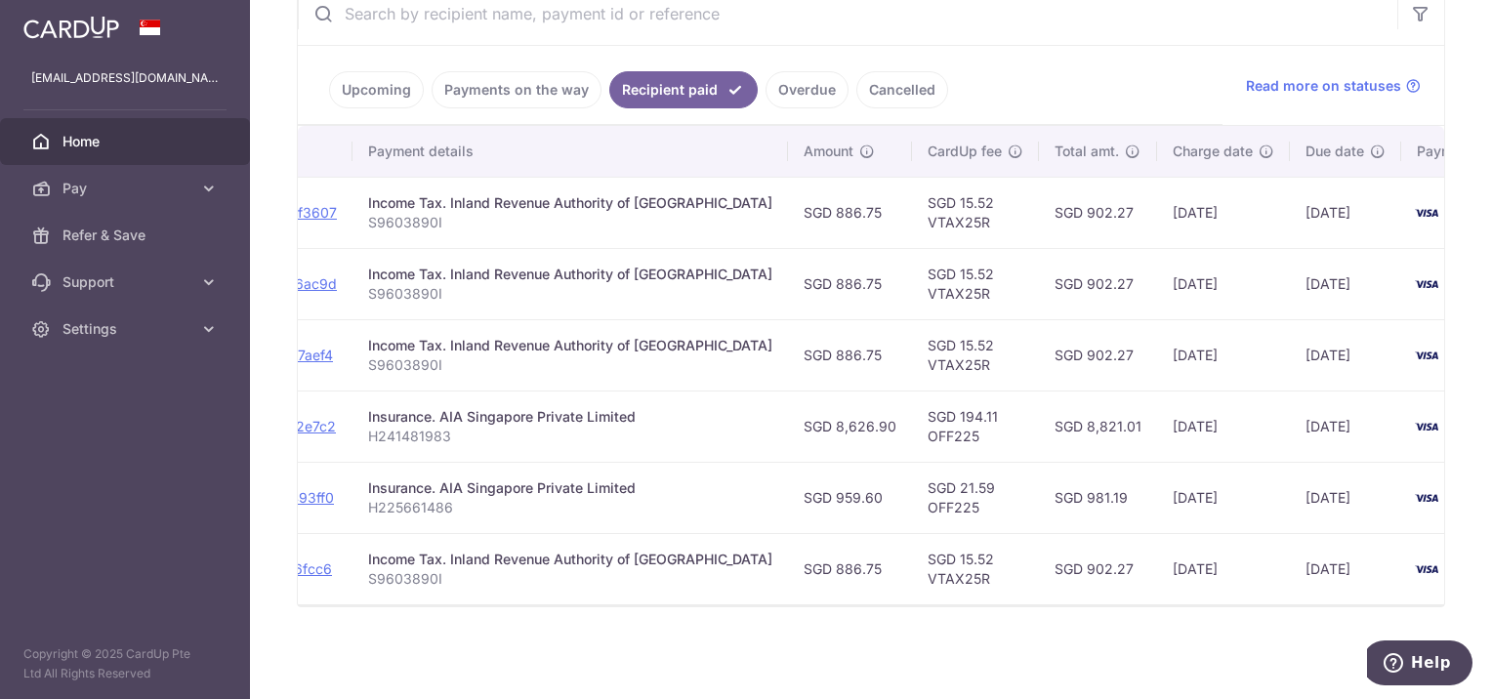
scroll to position [0, 324]
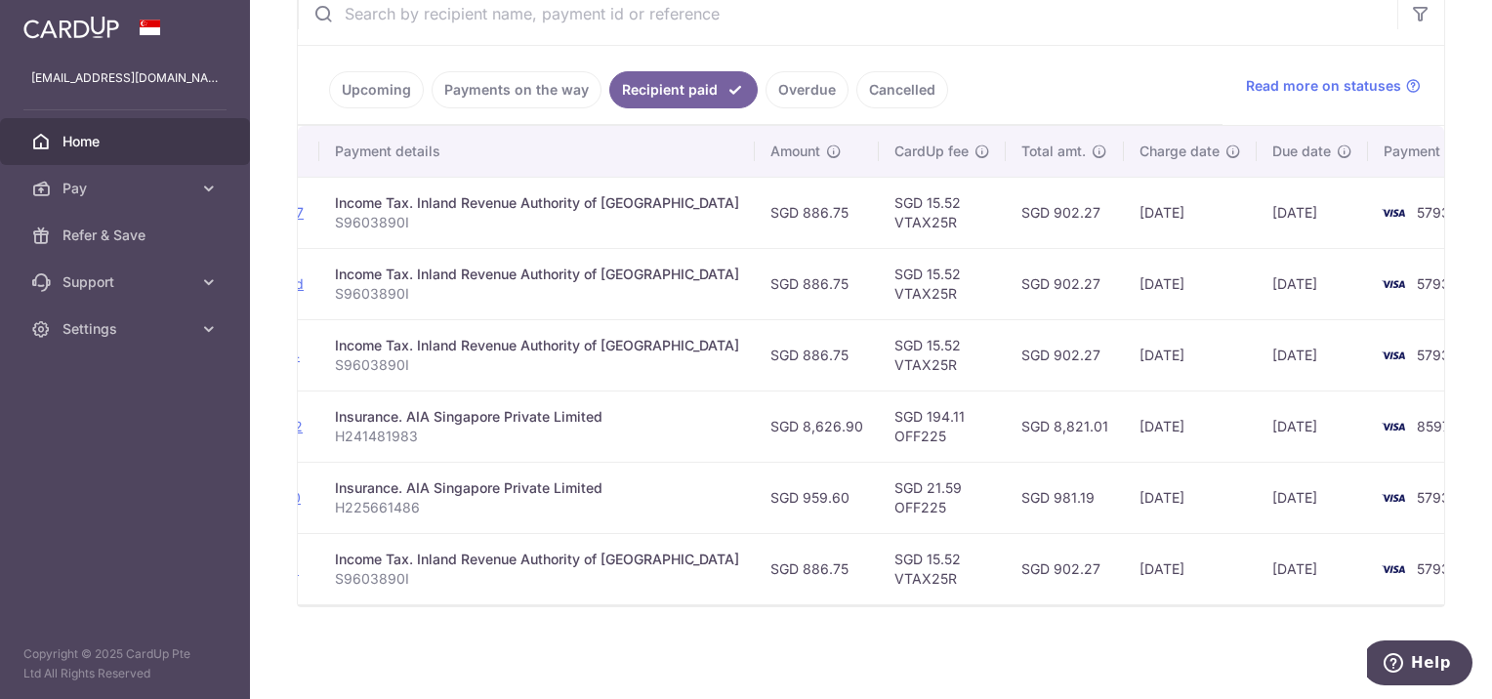
click at [1124, 565] on td "[DATE]" at bounding box center [1190, 568] width 133 height 71
drag, startPoint x: 1113, startPoint y: 565, endPoint x: 1078, endPoint y: 663, distance: 103.8
click at [1078, 663] on div "× Pause Schedule Pause all future payments in this series Pause just this one p…" at bounding box center [871, 349] width 1242 height 699
drag, startPoint x: 1078, startPoint y: 663, endPoint x: 1004, endPoint y: 659, distance: 74.3
click at [1004, 659] on div "× Pause Schedule Pause all future payments in this series Pause just this one p…" at bounding box center [871, 349] width 1242 height 699
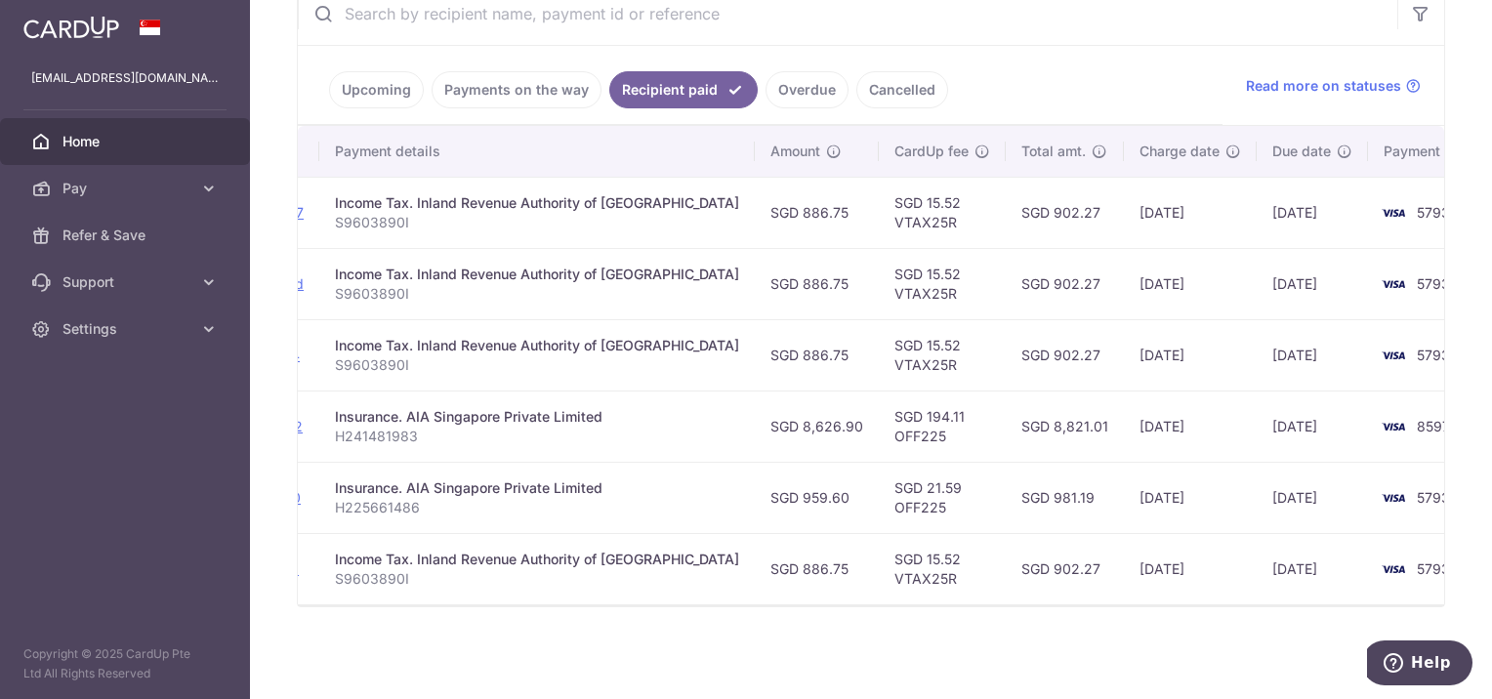
click at [872, 636] on div "× Pause Schedule Pause all future payments in this series Pause just this one p…" at bounding box center [871, 349] width 1242 height 699
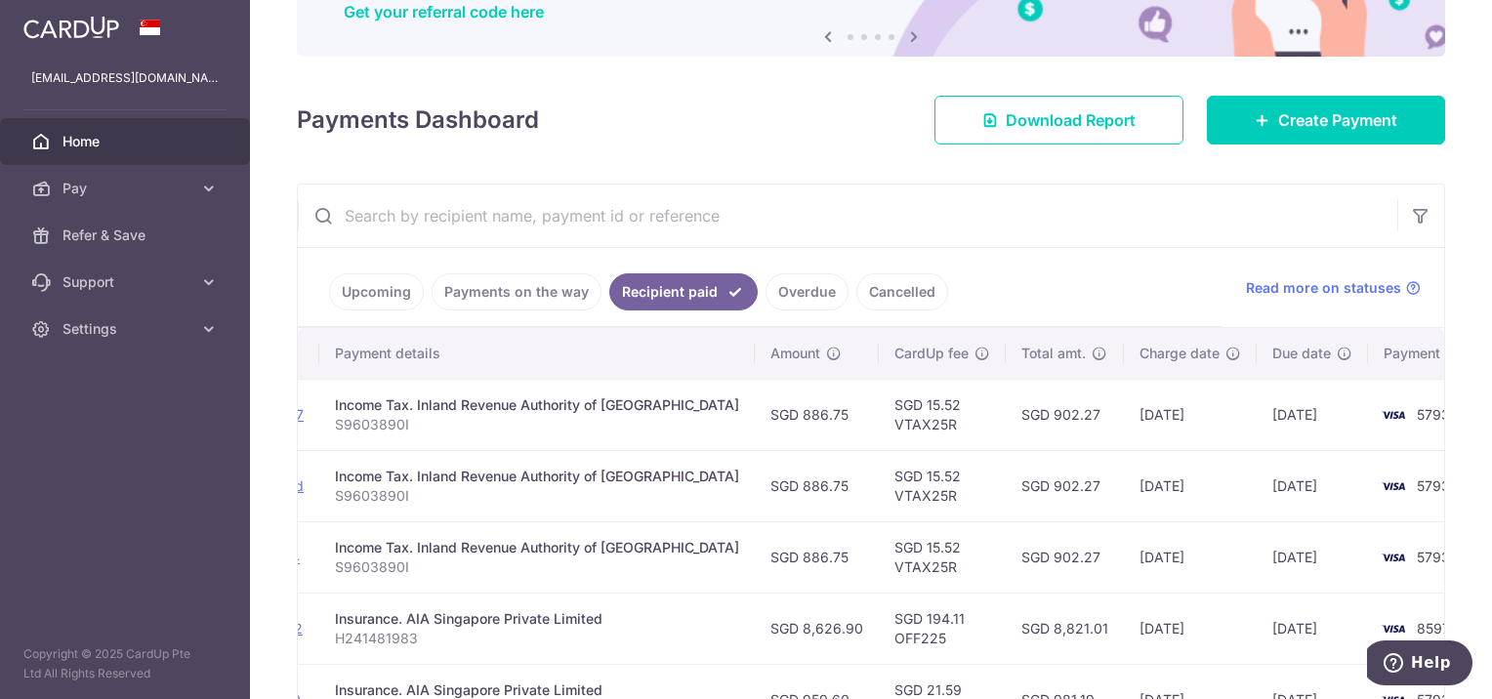
scroll to position [184, 0]
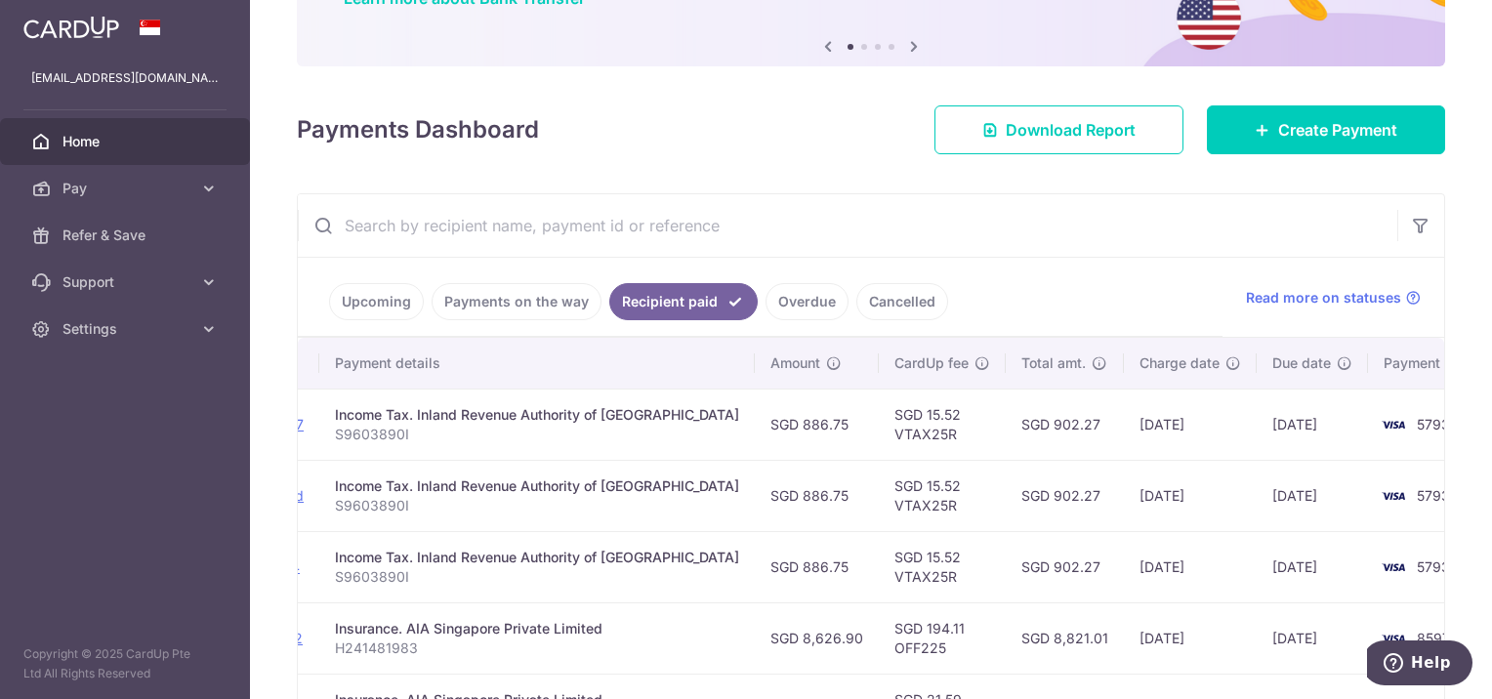
click at [783, 293] on link "Overdue" at bounding box center [807, 301] width 83 height 37
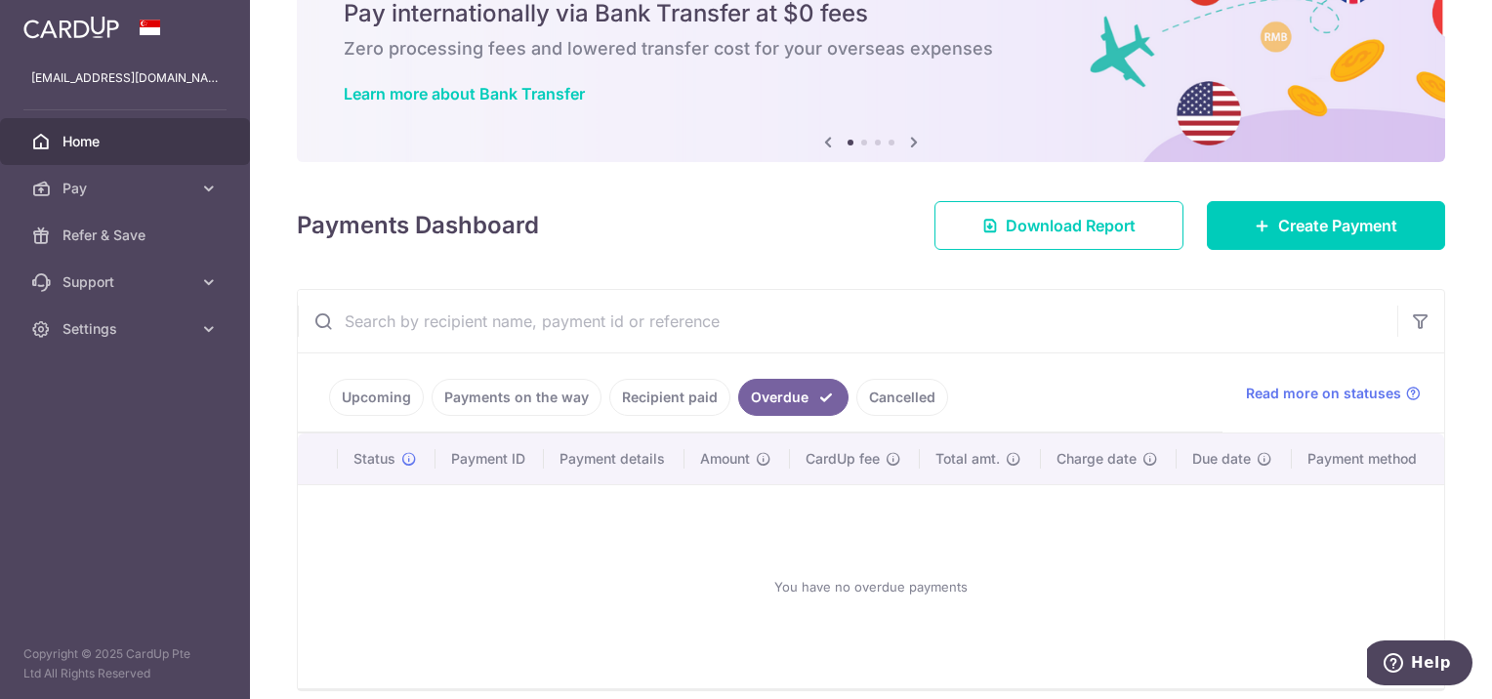
click at [916, 399] on link "Cancelled" at bounding box center [902, 397] width 92 height 37
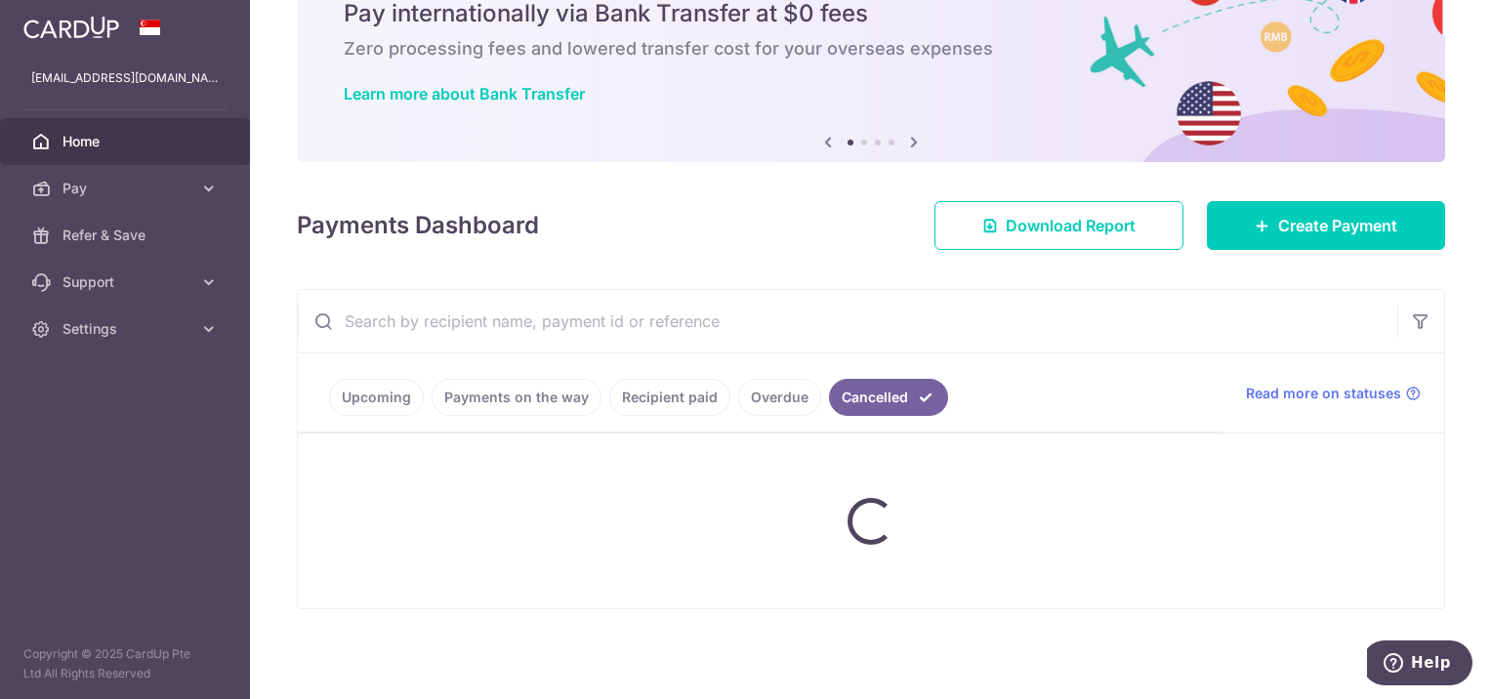
scroll to position [47, 0]
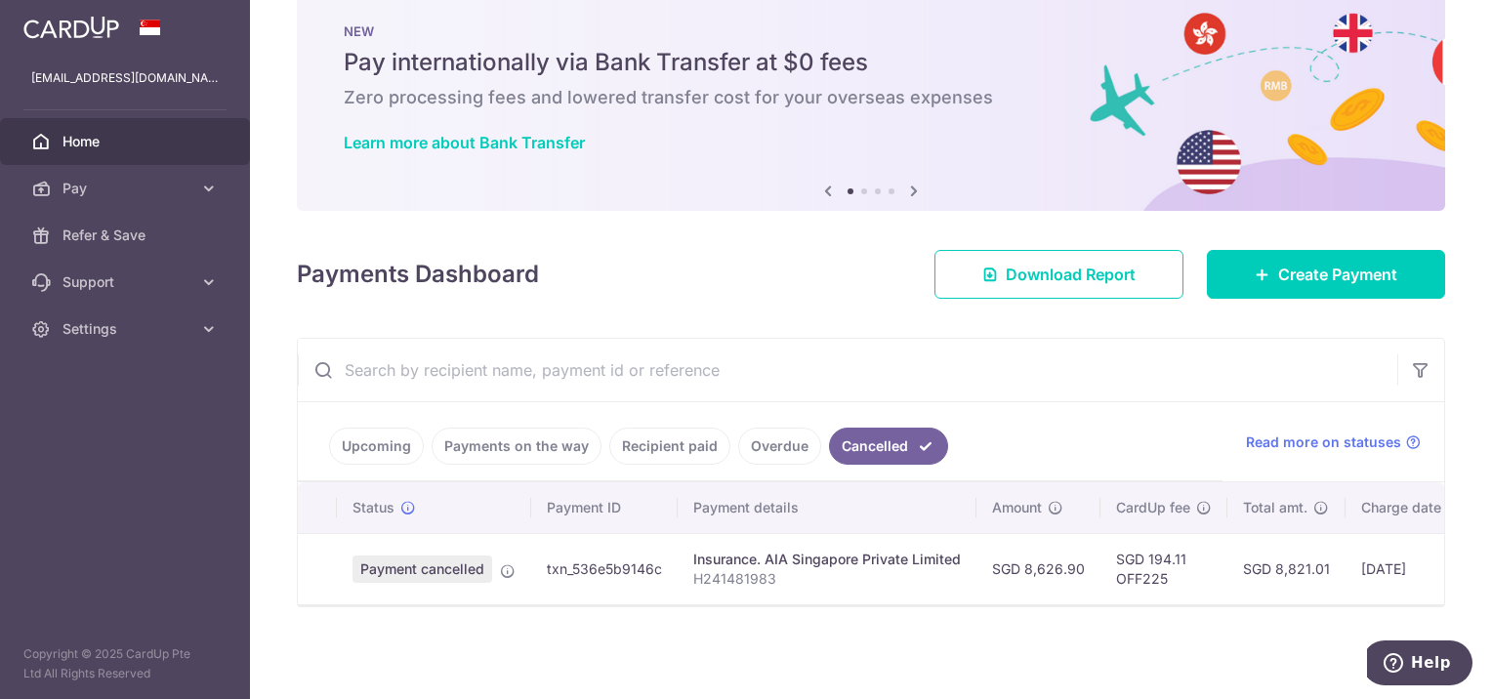
click at [916, 402] on ul "Upcoming Payments on the way Recipient paid Overdue Cancelled" at bounding box center [760, 441] width 925 height 79
click at [1026, 453] on ul "Upcoming Payments on the way Recipient paid Overdue Cancelled" at bounding box center [760, 441] width 925 height 79
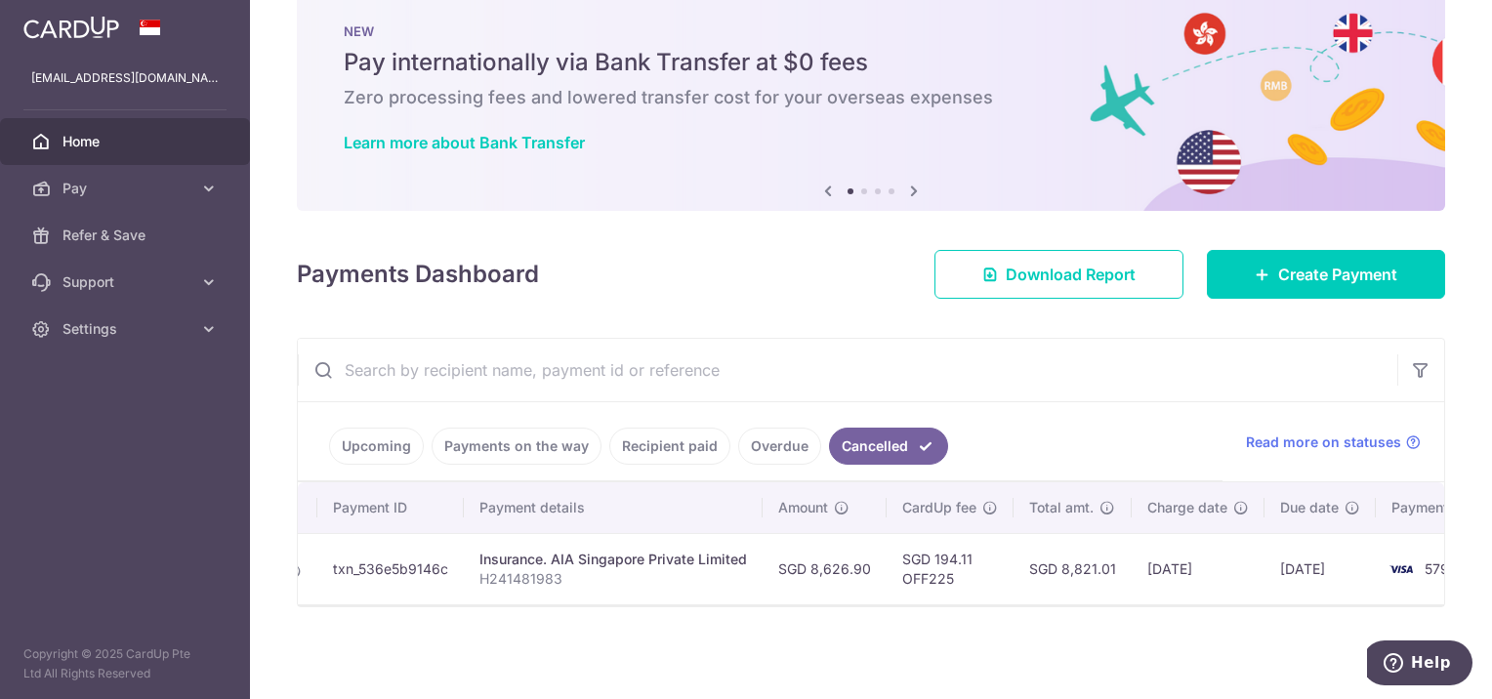
scroll to position [0, 291]
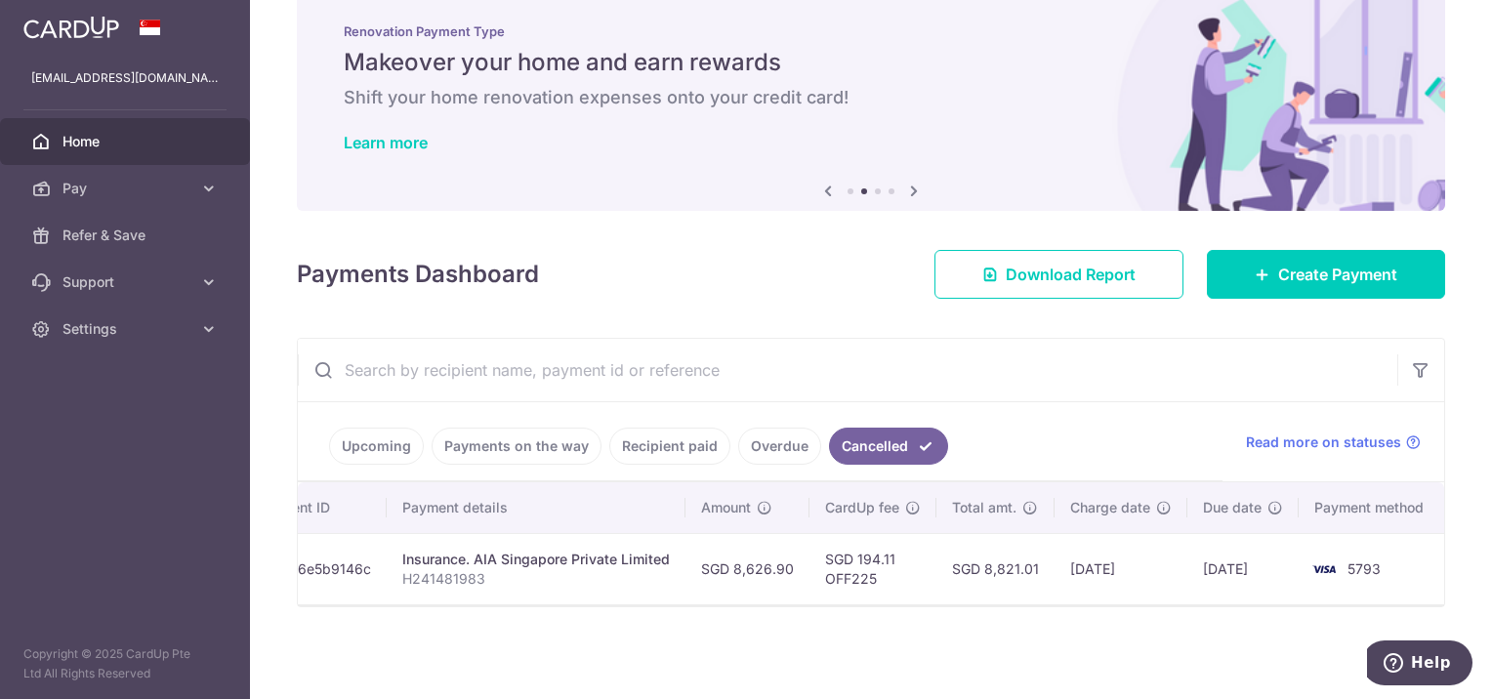
click at [1008, 441] on ul "Upcoming Payments on the way Recipient paid Overdue Cancelled" at bounding box center [760, 441] width 925 height 79
click at [458, 280] on h4 "Payments Dashboard" at bounding box center [418, 274] width 242 height 35
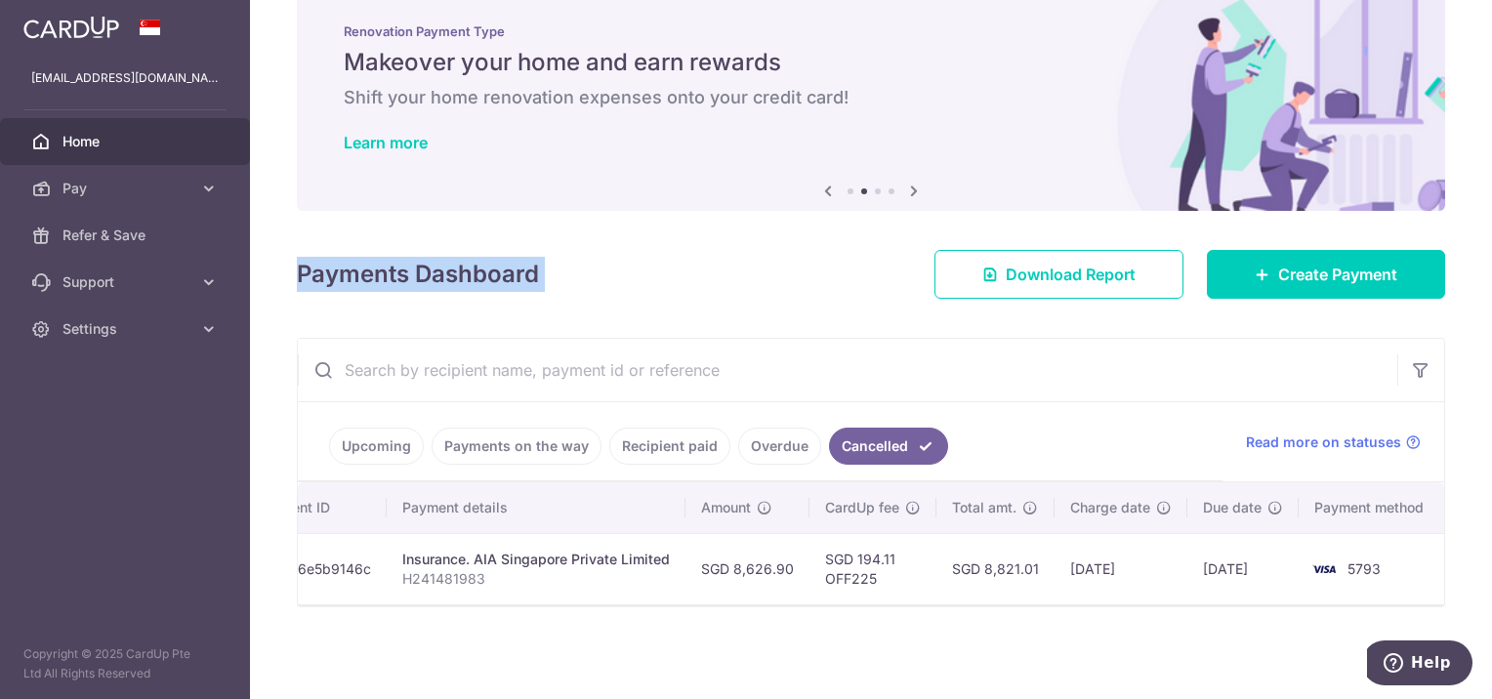
click at [458, 280] on h4 "Payments Dashboard" at bounding box center [418, 274] width 242 height 35
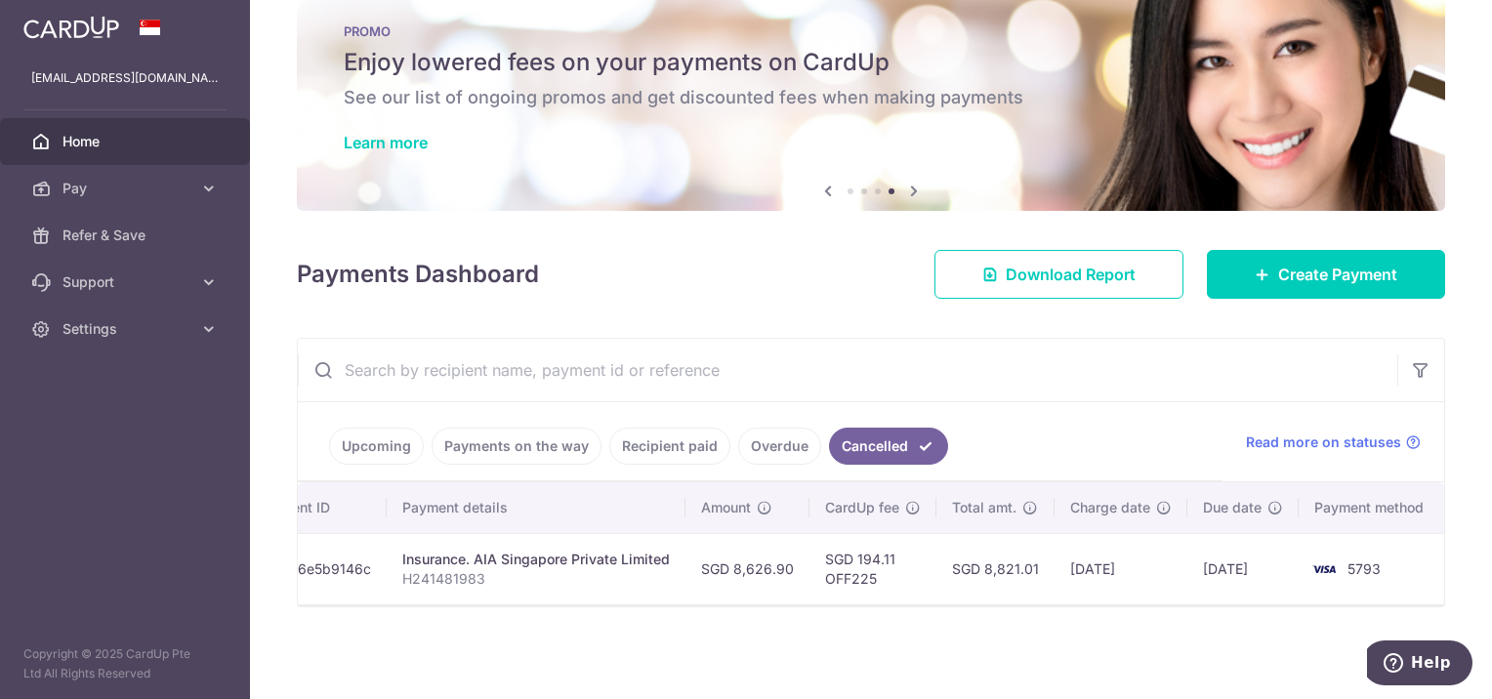
click at [762, 270] on div "Payments Dashboard Download Report Create Payment" at bounding box center [871, 270] width 1148 height 57
click at [395, 441] on link "Upcoming" at bounding box center [376, 446] width 95 height 37
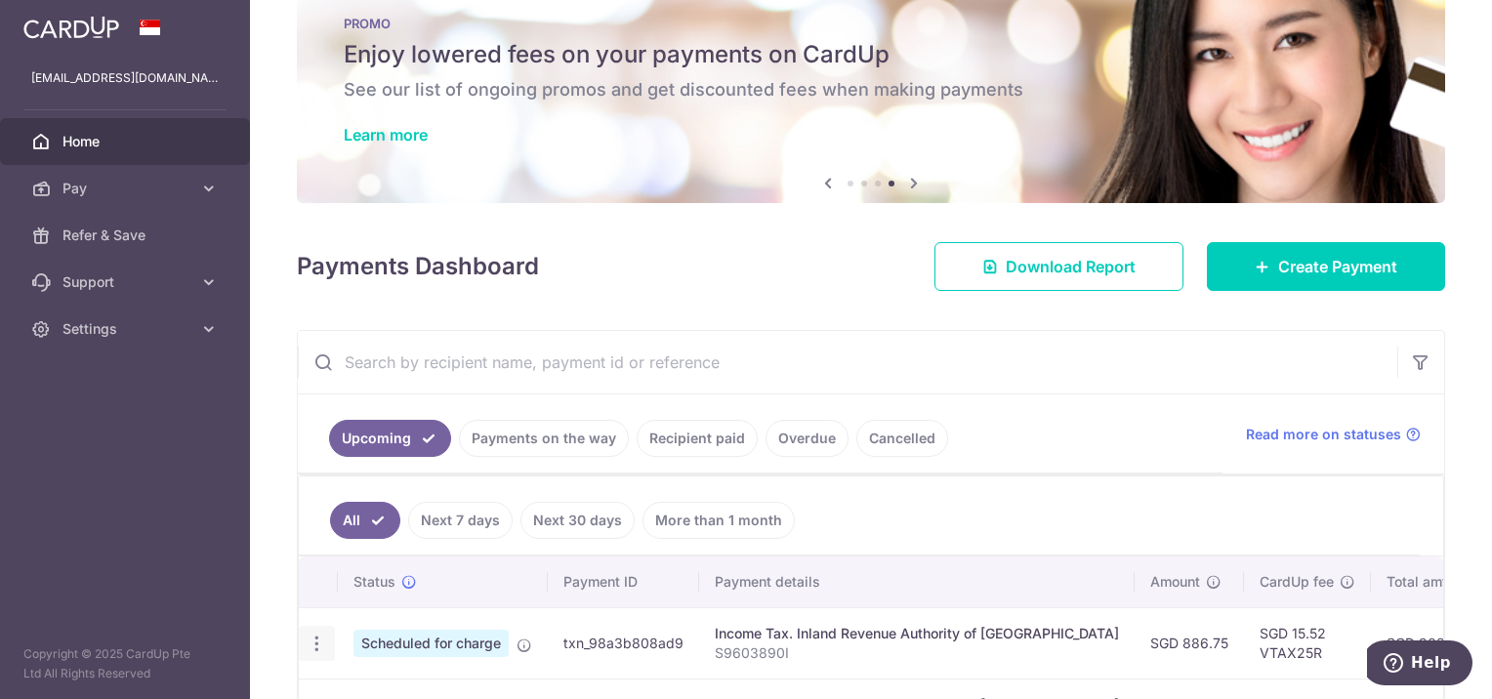
click at [310, 638] on icon "button" at bounding box center [317, 644] width 21 height 21
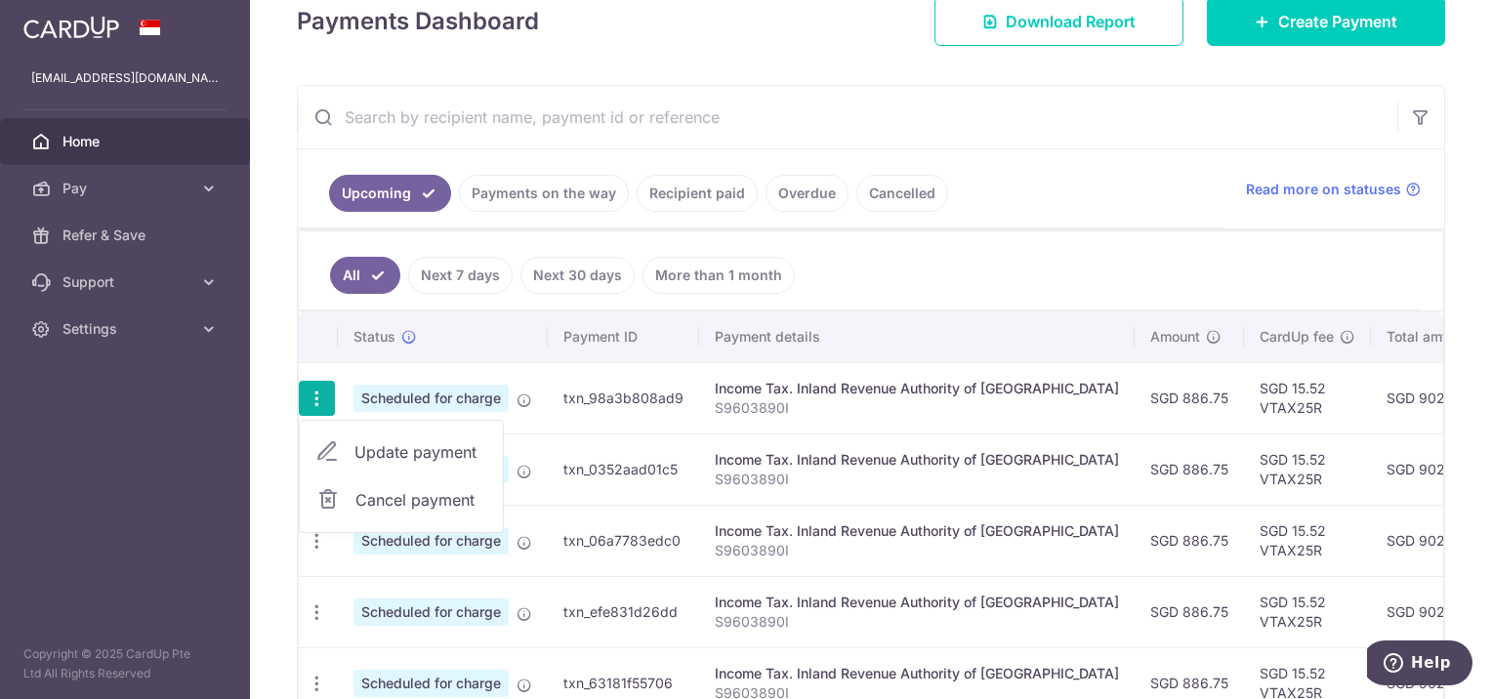
scroll to position [297, 0]
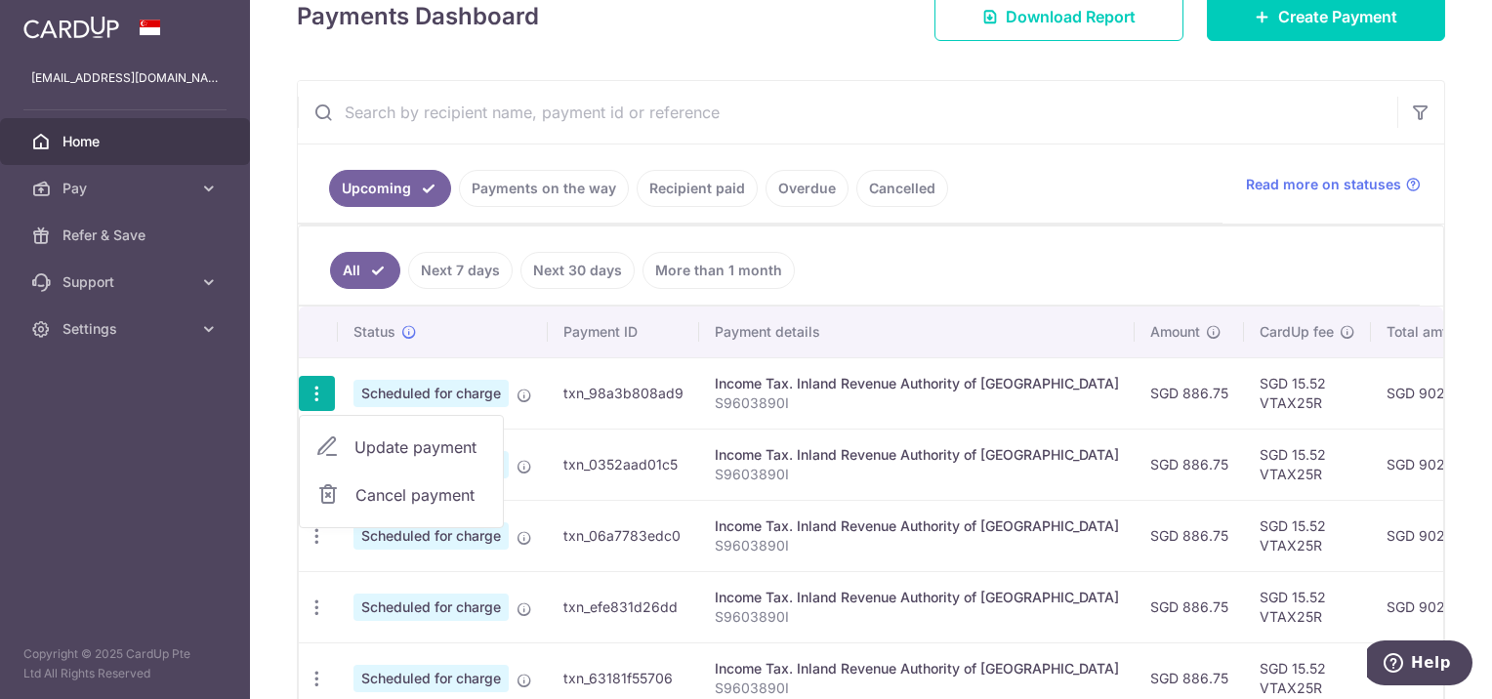
click at [432, 437] on span "Update payment" at bounding box center [420, 447] width 133 height 23
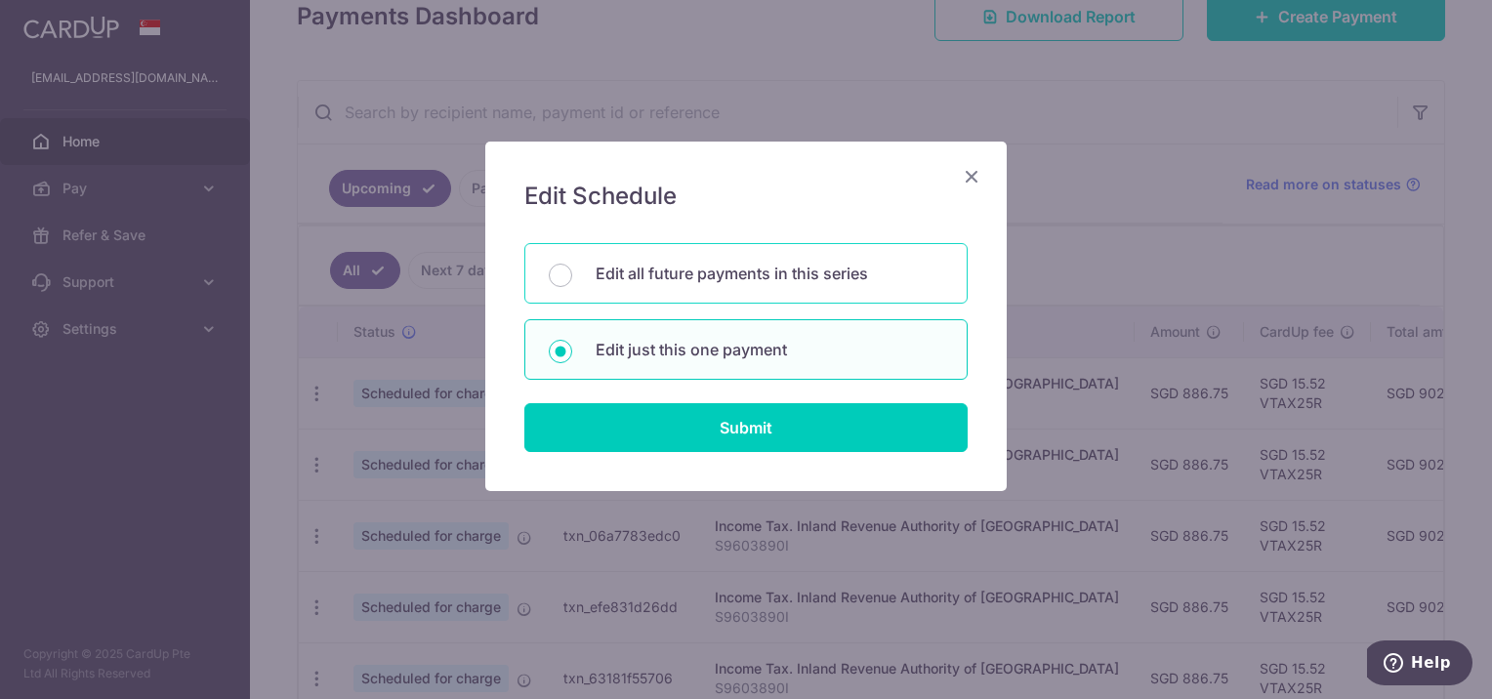
click at [731, 269] on p "Edit all future payments in this series" at bounding box center [770, 273] width 348 height 23
click at [572, 269] on input "Edit all future payments in this series" at bounding box center [560, 275] width 23 height 23
radio input "true"
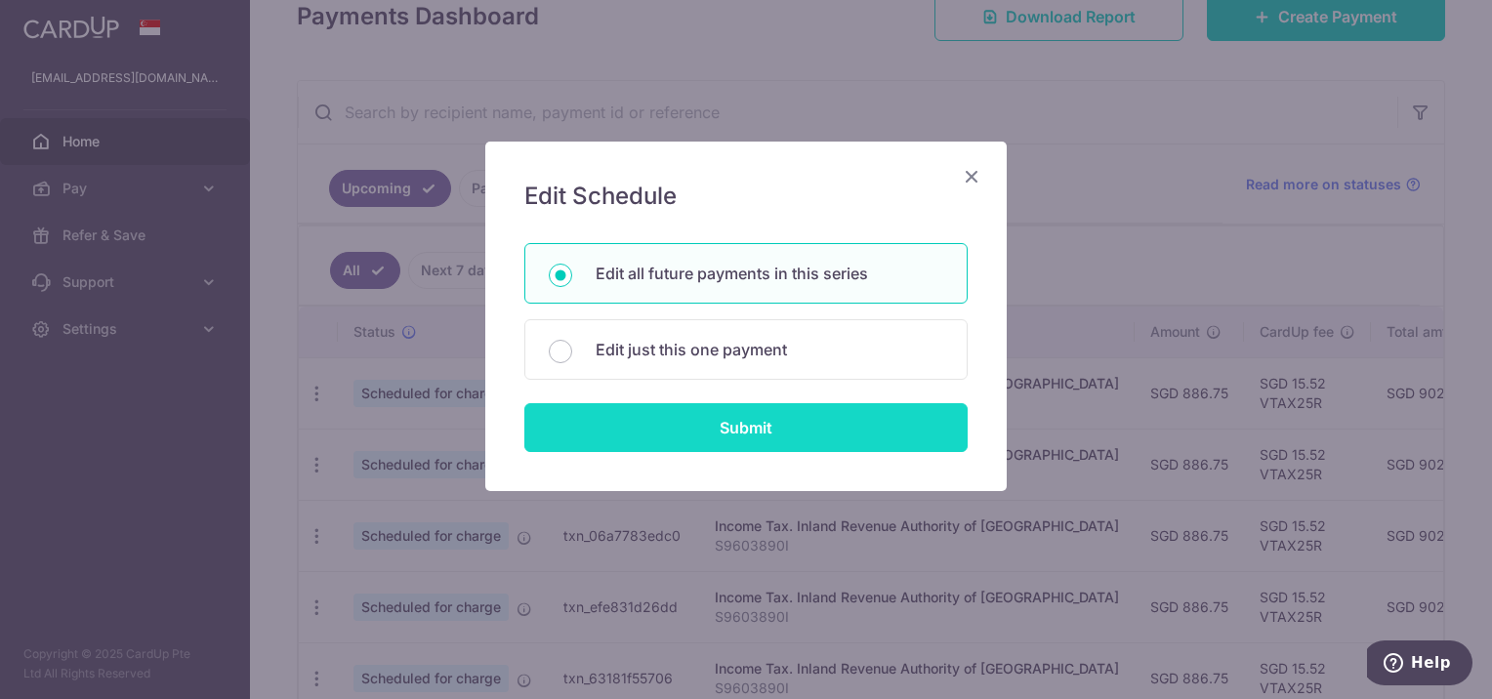
click at [798, 442] on input "Submit" at bounding box center [745, 427] width 443 height 49
radio input "true"
type input "886.75"
type input "S9603890I"
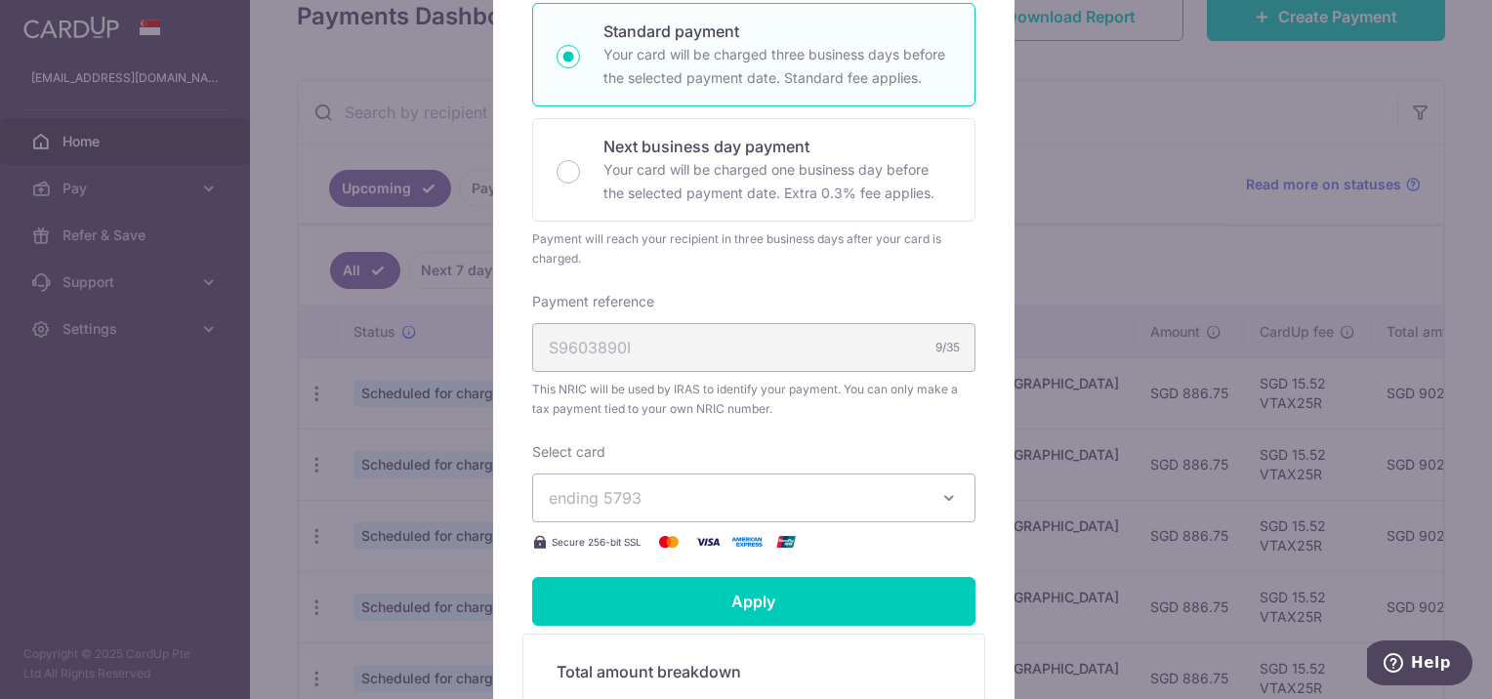
scroll to position [428, 0]
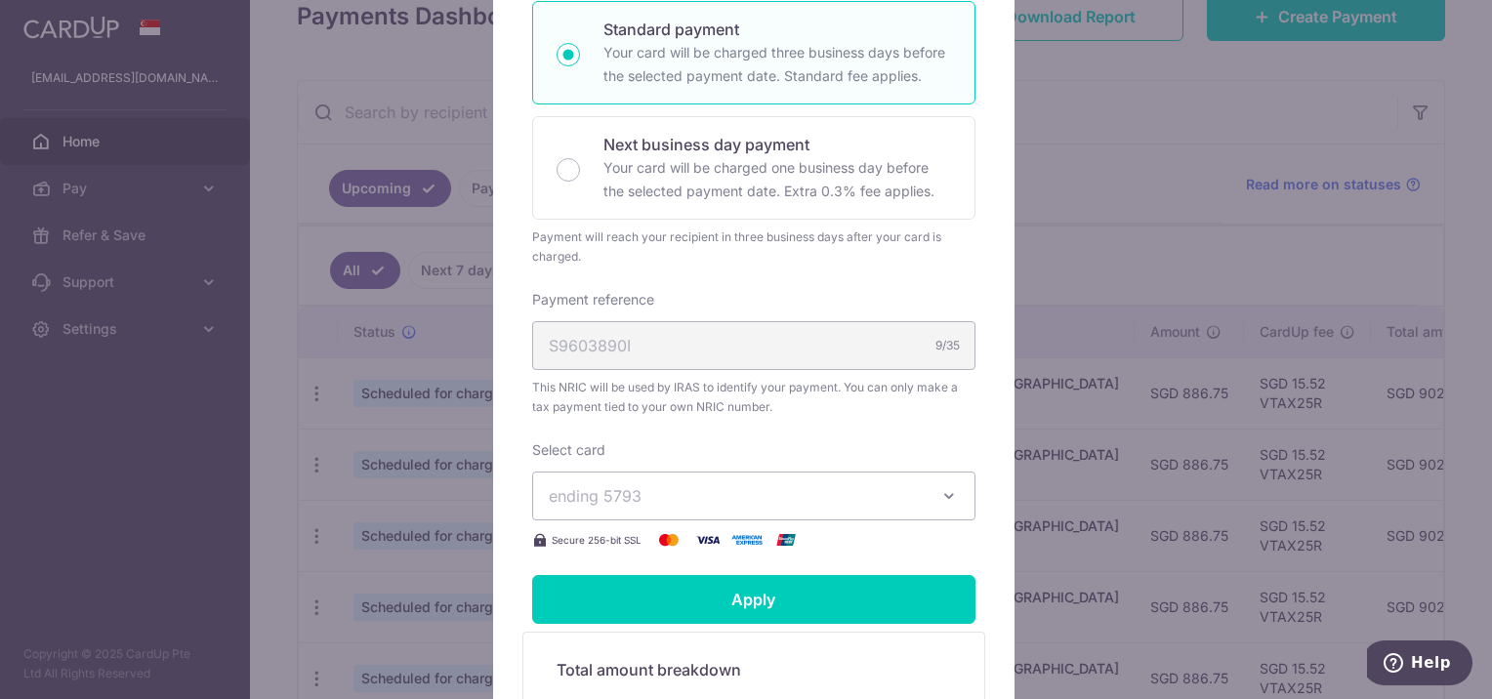
click at [792, 490] on span "ending 5793" at bounding box center [736, 495] width 375 height 23
